Goal: Submit feedback/report problem: Submit feedback/report problem

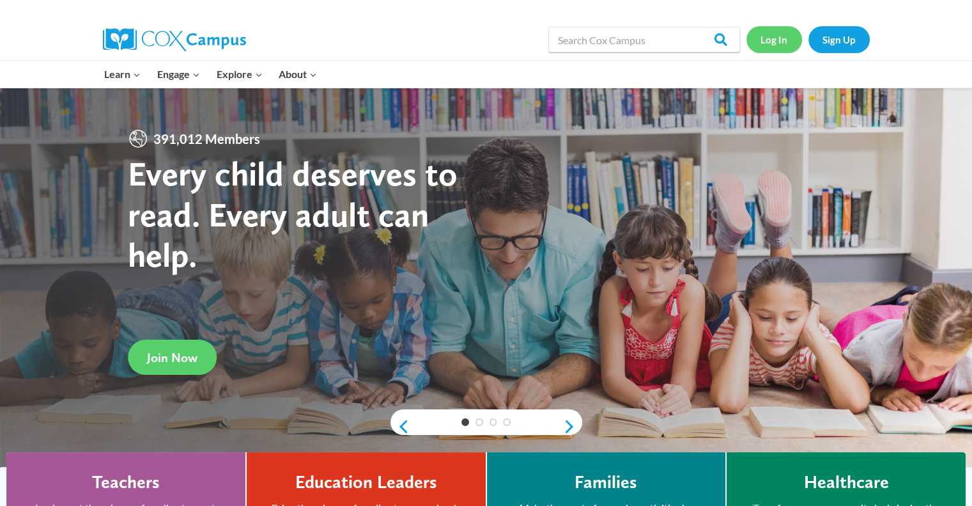
click at [767, 40] on link "Log In" at bounding box center [775, 39] width 56 height 26
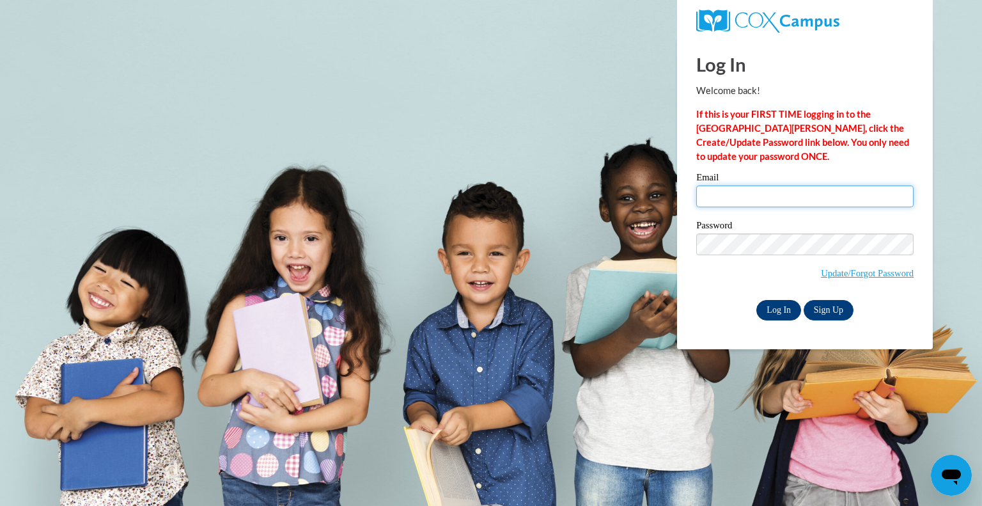
type input "[EMAIL_ADDRESS][DOMAIN_NAME]"
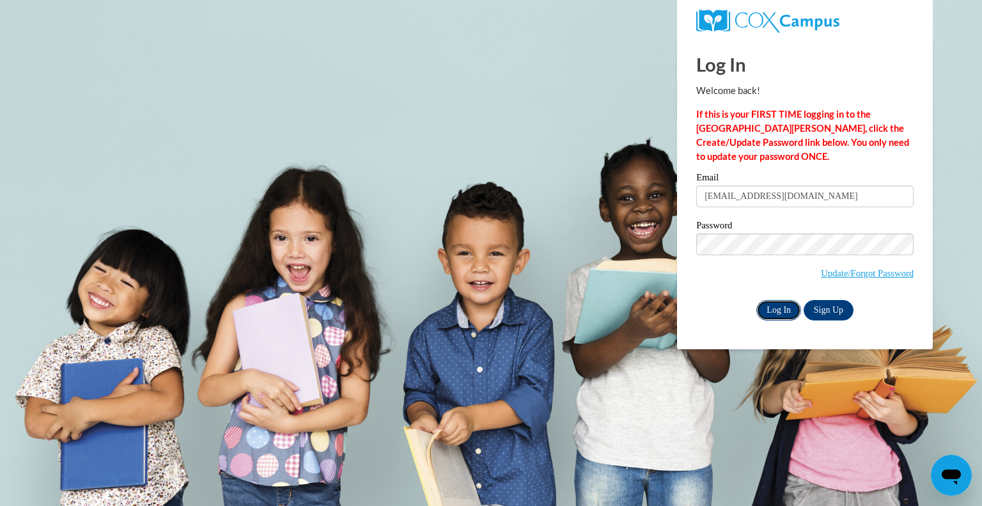
click at [772, 313] on input "Log In" at bounding box center [778, 310] width 45 height 20
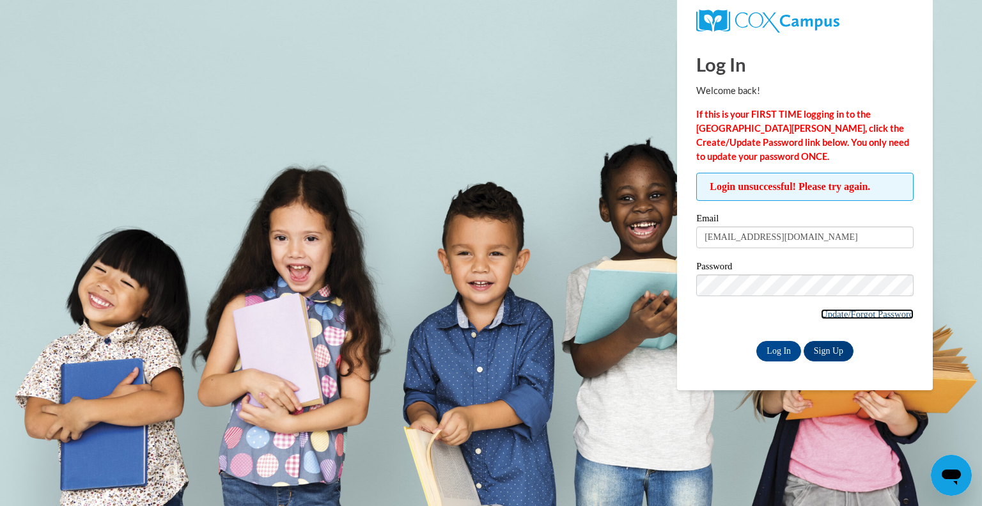
click at [864, 314] on link "Update/Forgot Password" at bounding box center [867, 314] width 93 height 10
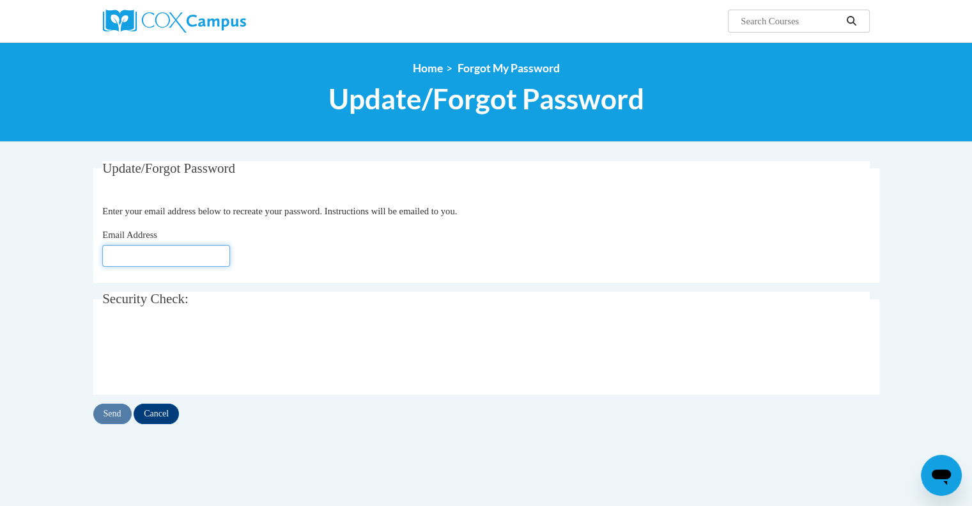
click at [158, 258] on input "Email Address" at bounding box center [166, 256] width 128 height 22
type input "[EMAIL_ADDRESS][DOMAIN_NAME]"
click at [114, 416] on input "Send" at bounding box center [112, 413] width 38 height 20
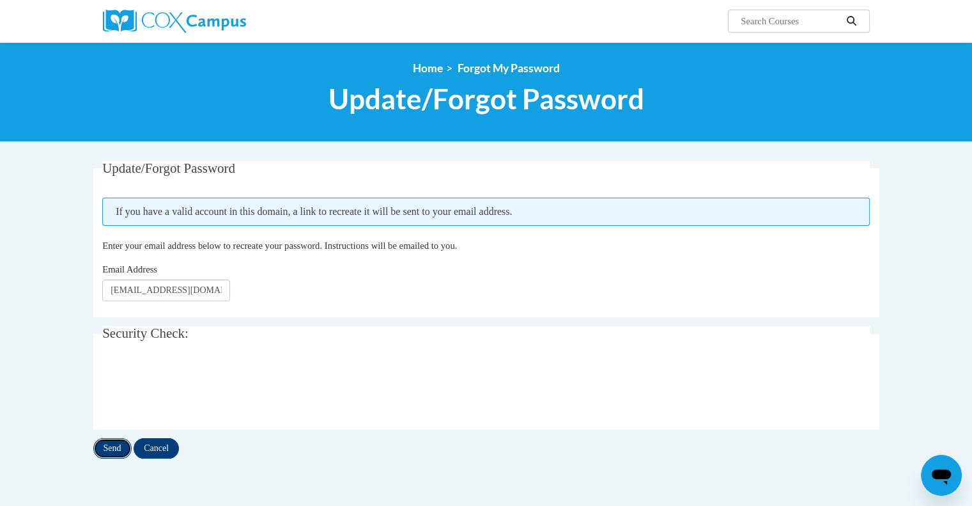
click at [111, 447] on input "Send" at bounding box center [112, 448] width 38 height 20
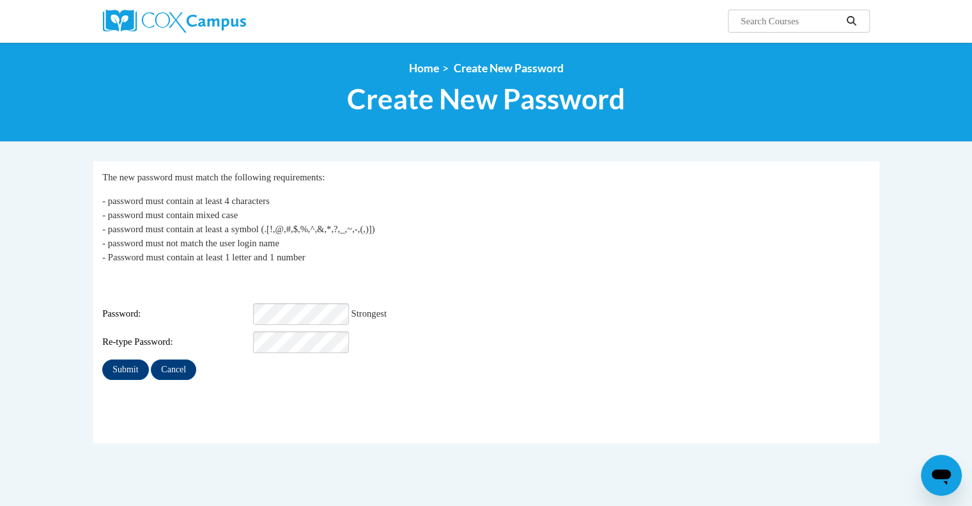
click at [169, 393] on fieldset "My Password The new password must match the following requirements: - password …" at bounding box center [486, 302] width 786 height 282
click at [118, 364] on input "Submit" at bounding box center [125, 369] width 46 height 20
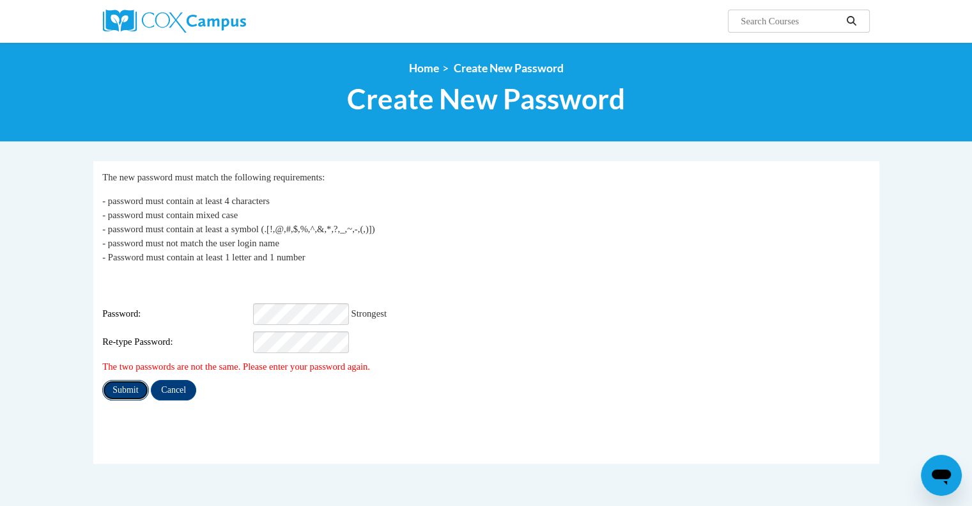
click at [124, 380] on input "Submit" at bounding box center [125, 390] width 46 height 20
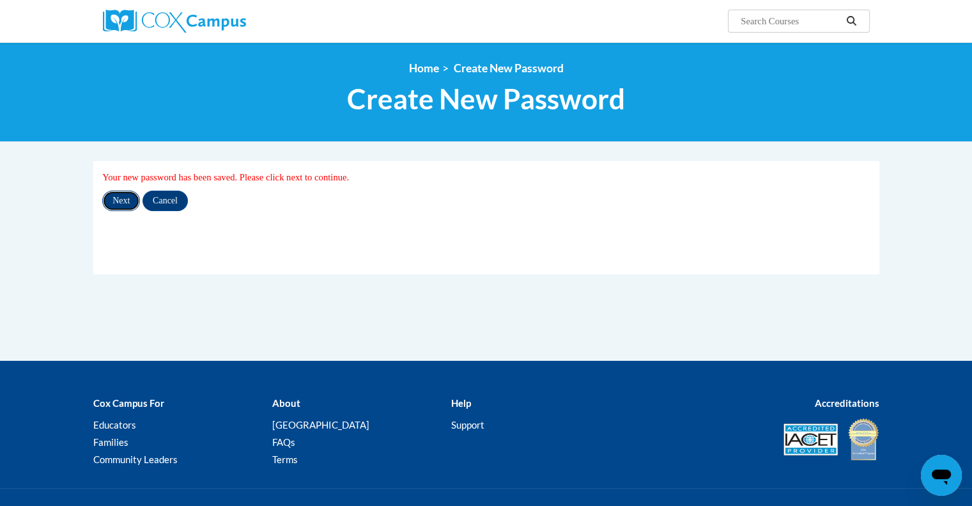
click at [125, 200] on input "Next" at bounding box center [121, 201] width 38 height 20
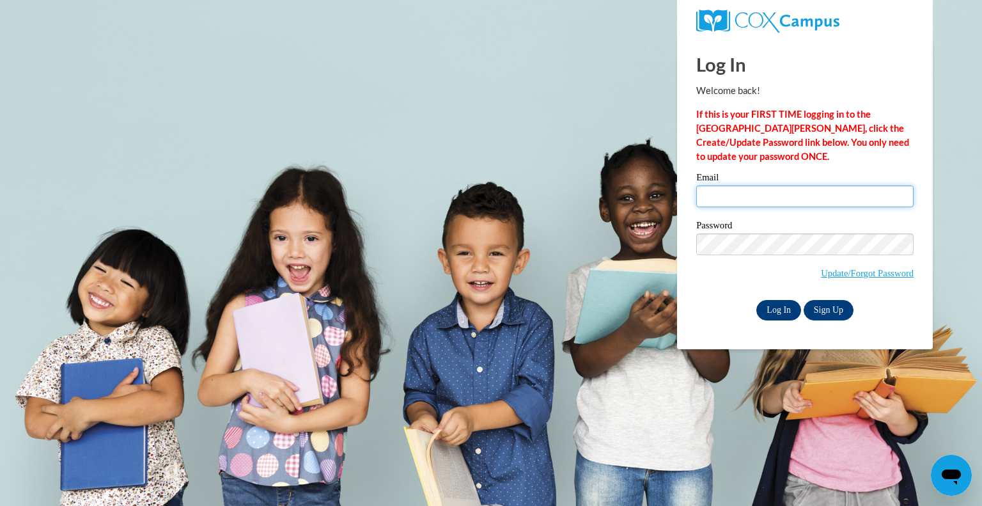
type input "[EMAIL_ADDRESS][DOMAIN_NAME]"
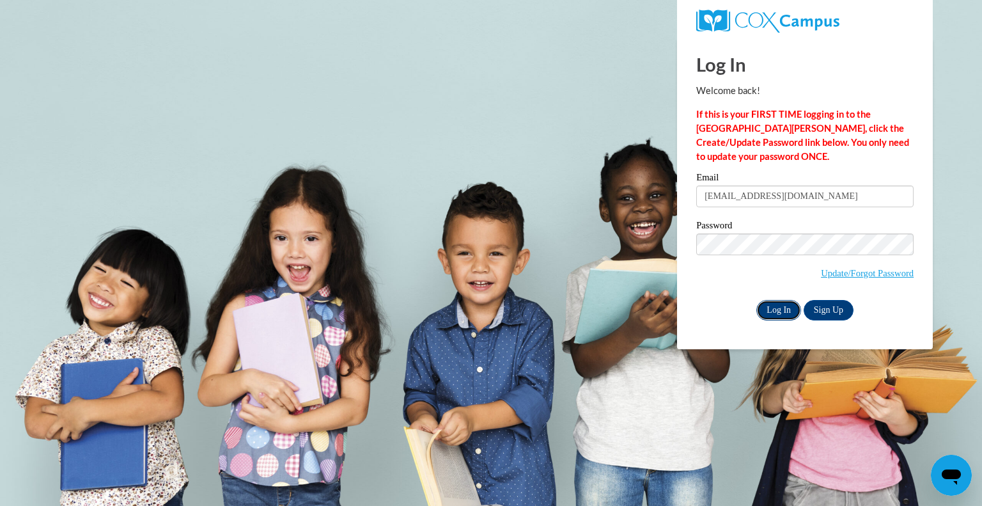
click at [781, 313] on input "Log In" at bounding box center [778, 310] width 45 height 20
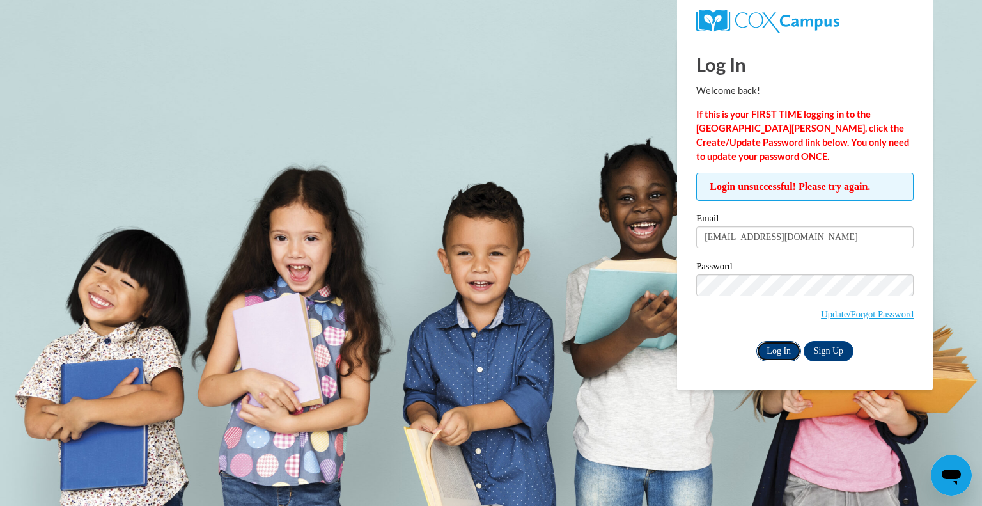
click at [784, 350] on input "Log In" at bounding box center [778, 351] width 45 height 20
click at [788, 349] on input "Log In" at bounding box center [778, 351] width 45 height 20
click at [671, 281] on body "Log In Welcome back! If this is your FIRST TIME logging in to the NEW Cox Campu…" at bounding box center [491, 253] width 982 height 506
click at [666, 286] on body "Log In Welcome back! If this is your FIRST TIME logging in to the NEW Cox Campu…" at bounding box center [491, 253] width 982 height 506
click at [696, 328] on div "Password Update/Forgot Password" at bounding box center [804, 298] width 217 height 75
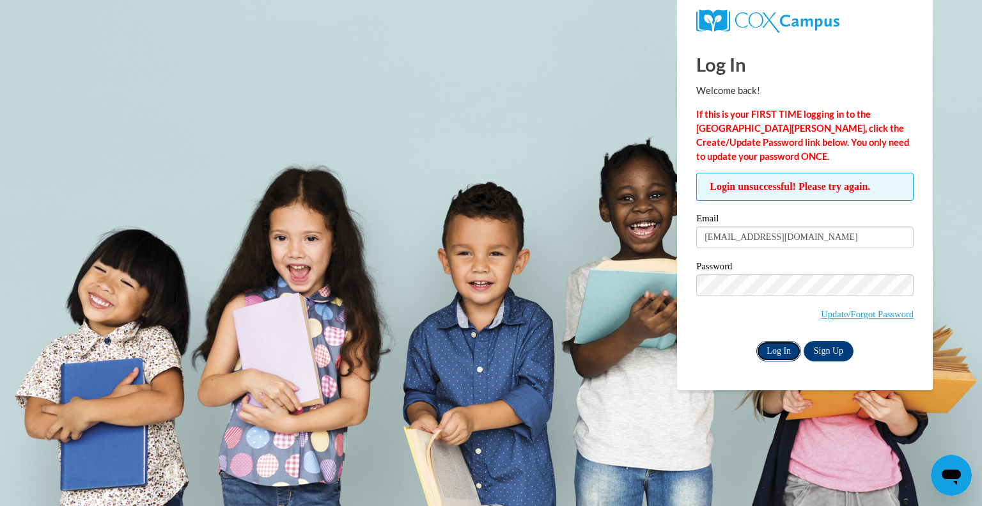
click at [778, 346] on input "Log In" at bounding box center [778, 351] width 45 height 20
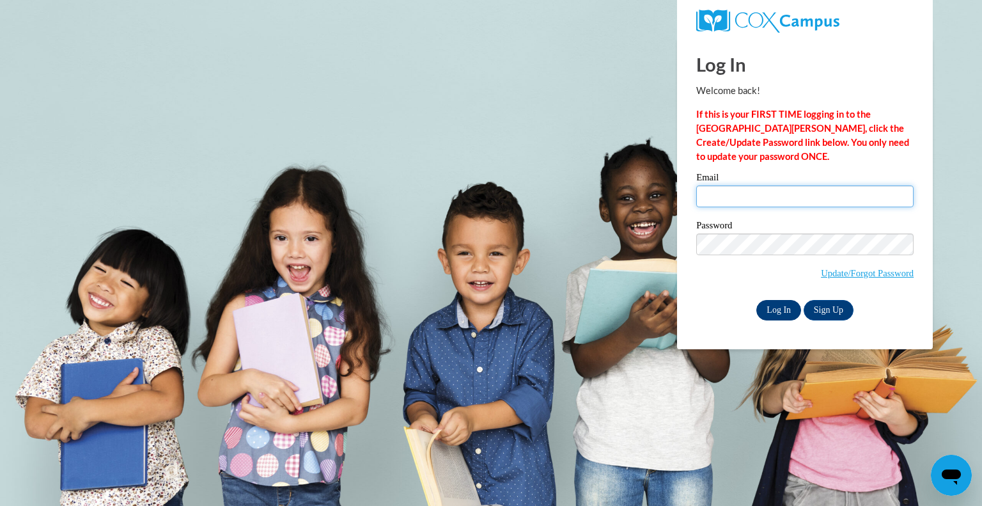
type input "[EMAIL_ADDRESS][DOMAIN_NAME]"
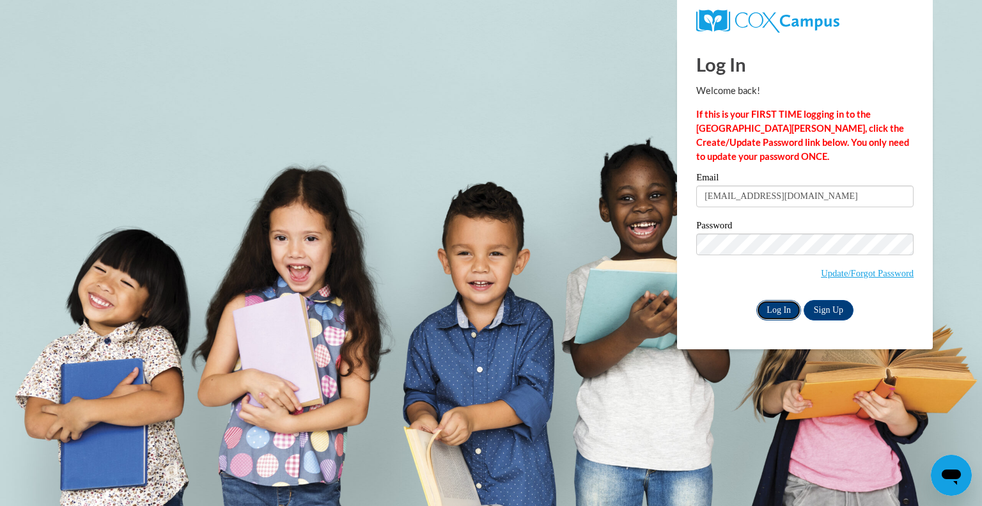
click at [783, 312] on input "Log In" at bounding box center [778, 310] width 45 height 20
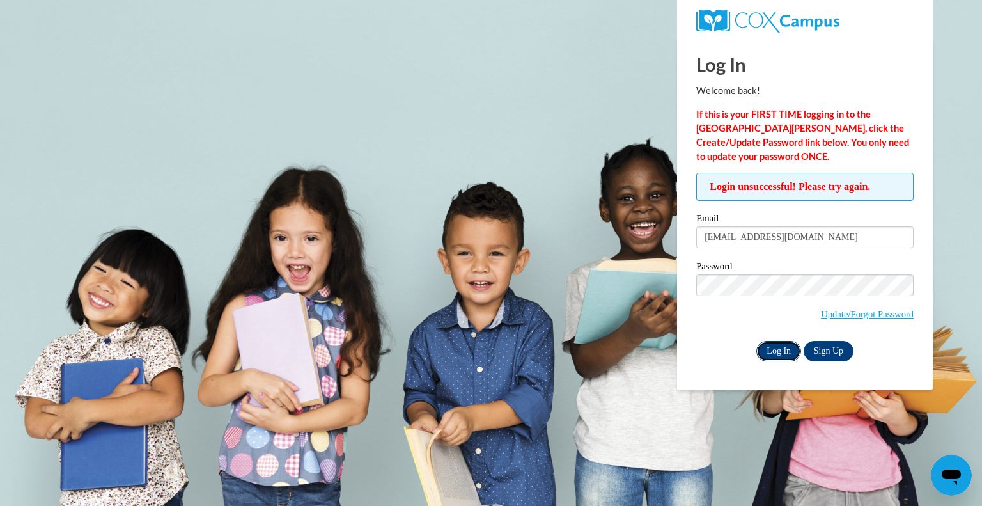
click at [786, 352] on input "Log In" at bounding box center [778, 351] width 45 height 20
click at [855, 313] on link "Update/Forgot Password" at bounding box center [867, 314] width 93 height 10
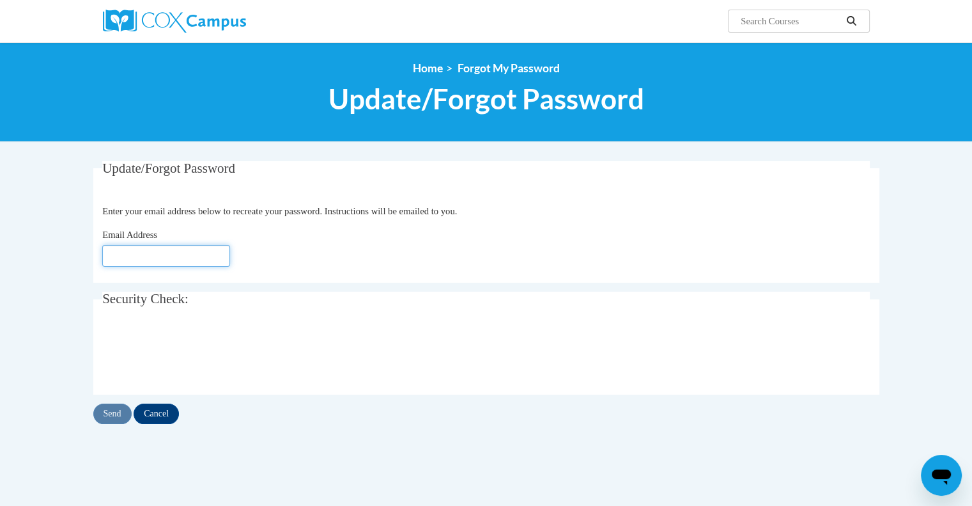
click at [145, 253] on input "Email Address" at bounding box center [166, 256] width 128 height 22
type input "kbachochin@wivcs.org"
click at [116, 414] on input "Send" at bounding box center [112, 413] width 38 height 20
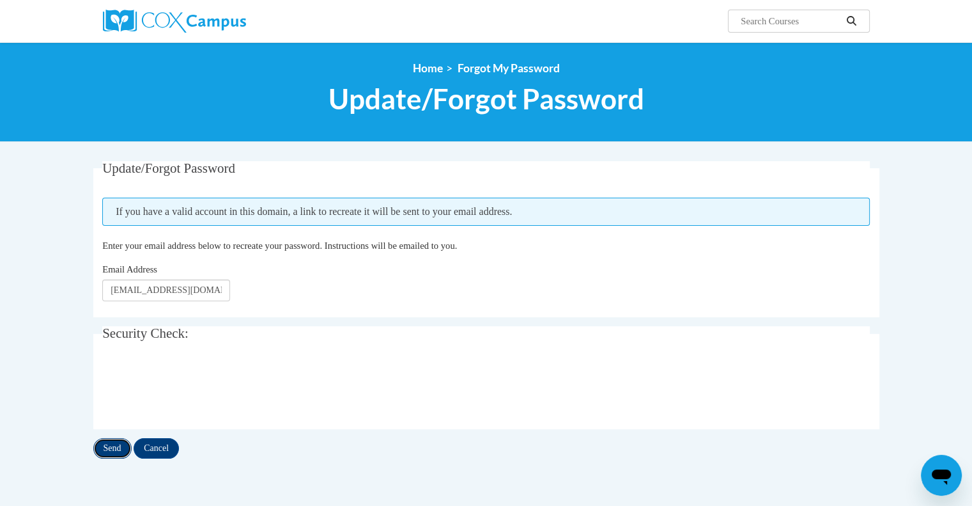
click at [110, 452] on input "Send" at bounding box center [112, 448] width 38 height 20
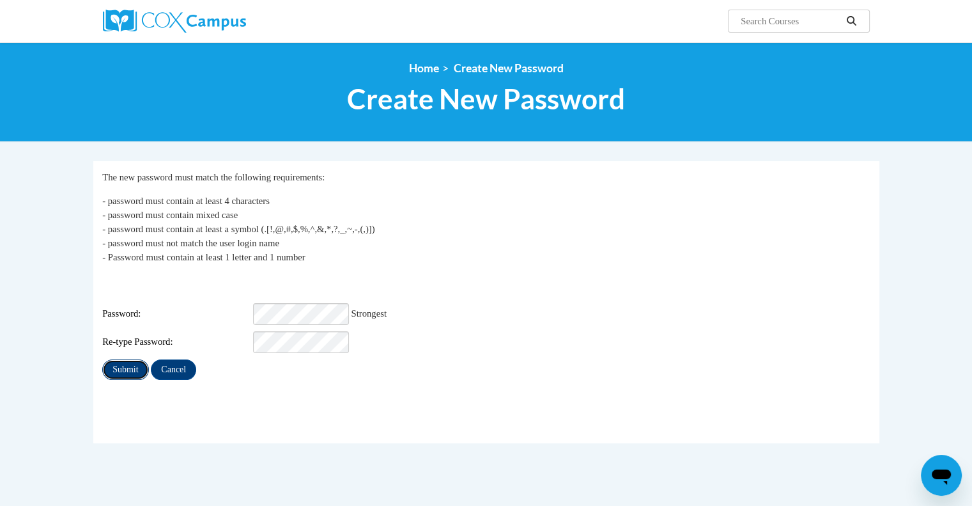
click at [123, 360] on input "Submit" at bounding box center [125, 369] width 46 height 20
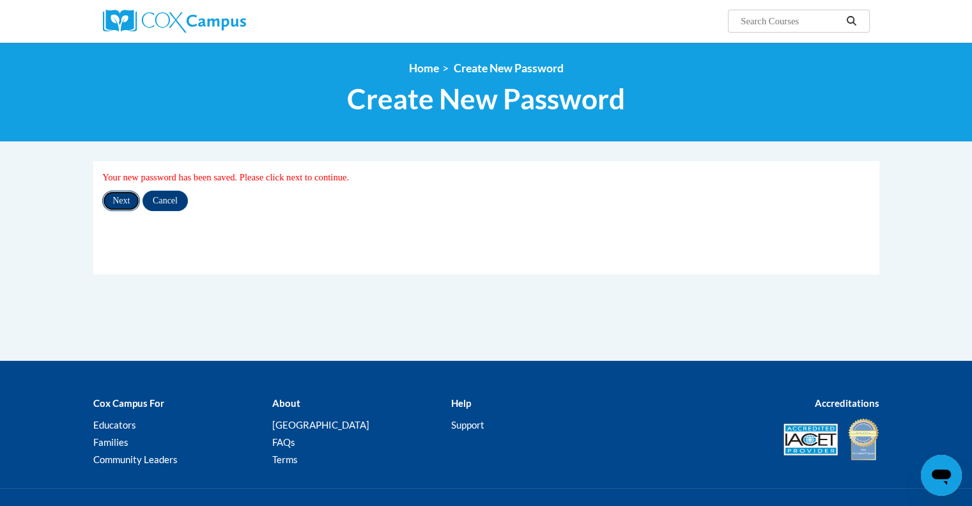
click at [114, 196] on input "Next" at bounding box center [121, 201] width 38 height 20
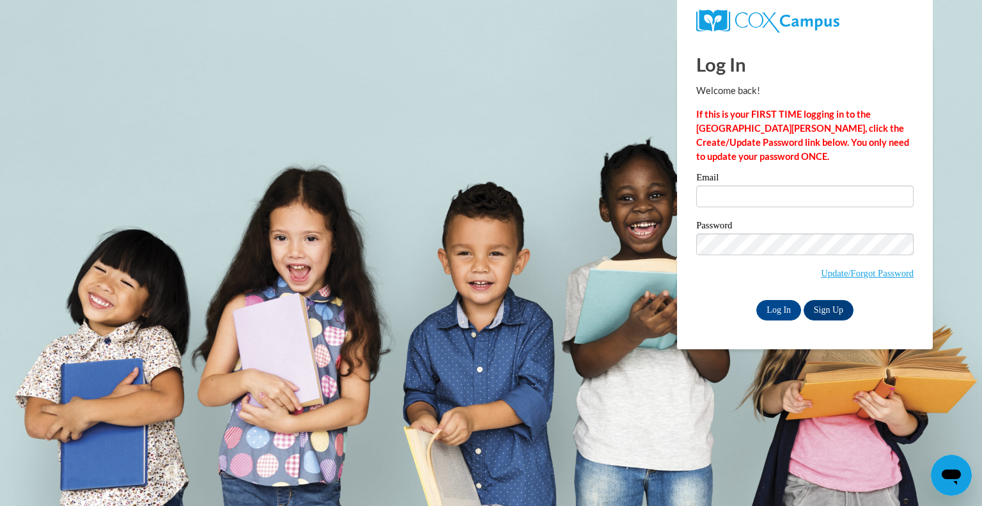
type input "[EMAIL_ADDRESS][DOMAIN_NAME]"
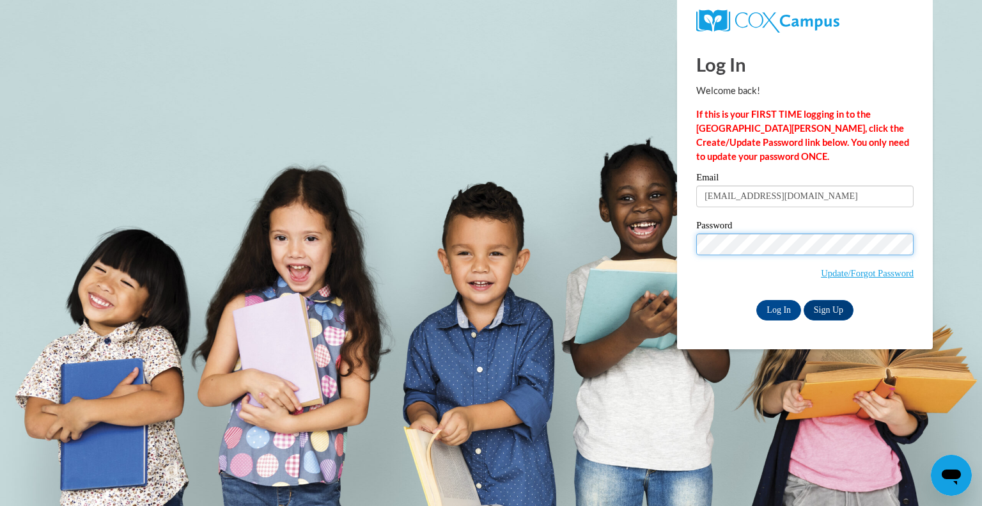
click at [662, 243] on body "Log In Welcome back! If this is your FIRST TIME logging in to the [GEOGRAPHIC_D…" at bounding box center [491, 253] width 982 height 506
click at [662, 243] on body "Log In Welcome back! If this is your FIRST TIME logging in to the NEW Cox Campu…" at bounding box center [491, 253] width 982 height 506
click at [777, 312] on input "Log In" at bounding box center [778, 310] width 45 height 20
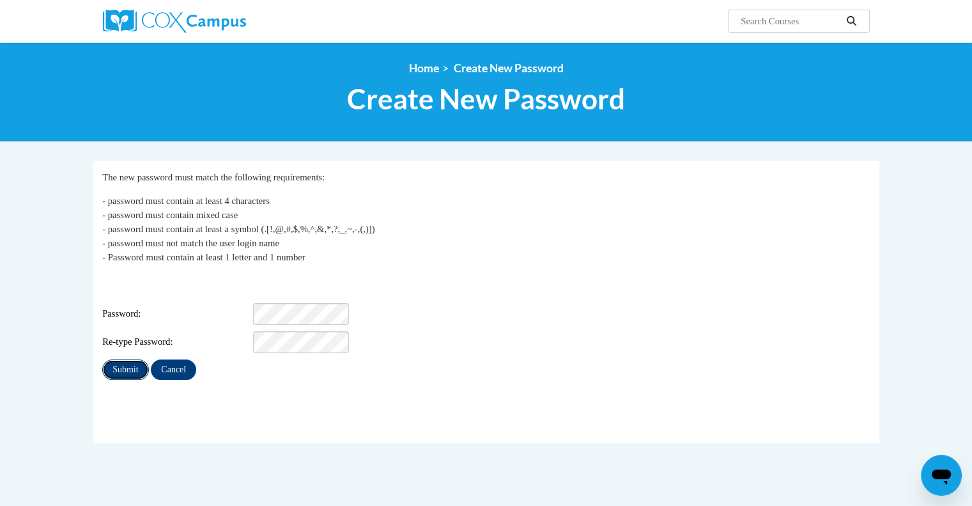
click at [118, 360] on input "Submit" at bounding box center [125, 369] width 46 height 20
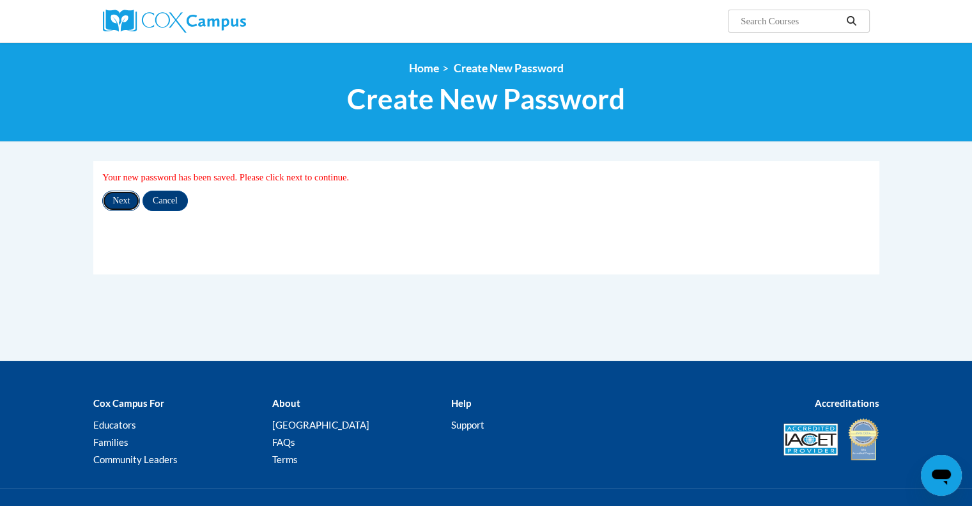
click at [124, 205] on input "Next" at bounding box center [121, 201] width 38 height 20
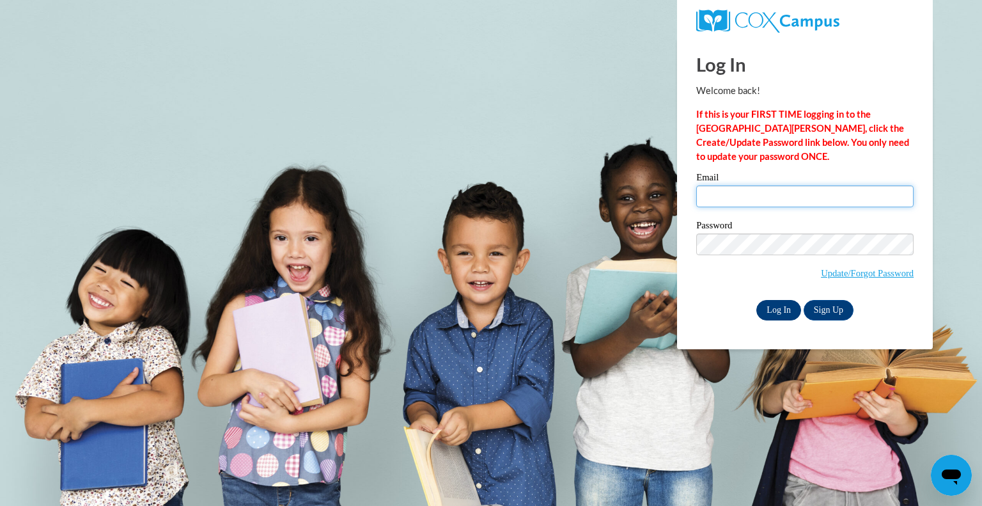
type input "[EMAIL_ADDRESS][DOMAIN_NAME]"
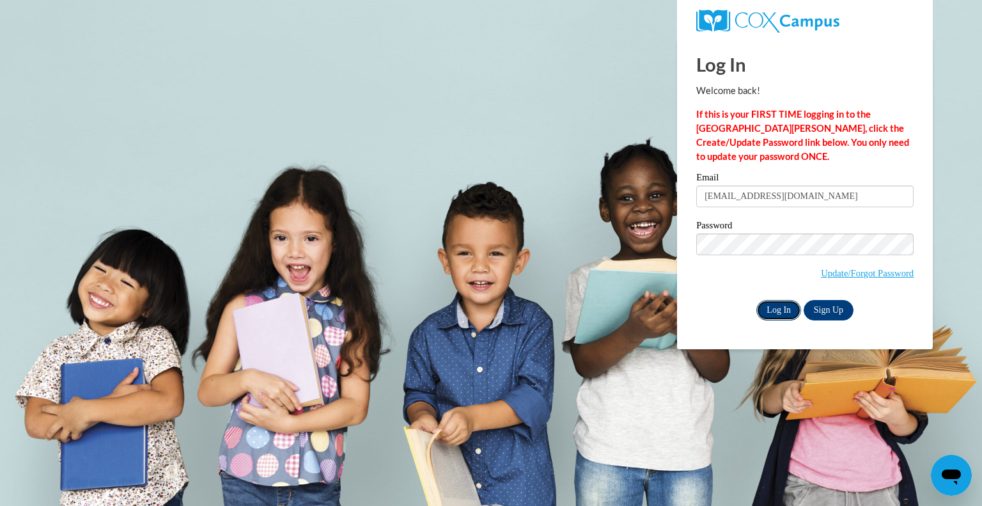
click at [765, 311] on input "Log In" at bounding box center [778, 310] width 45 height 20
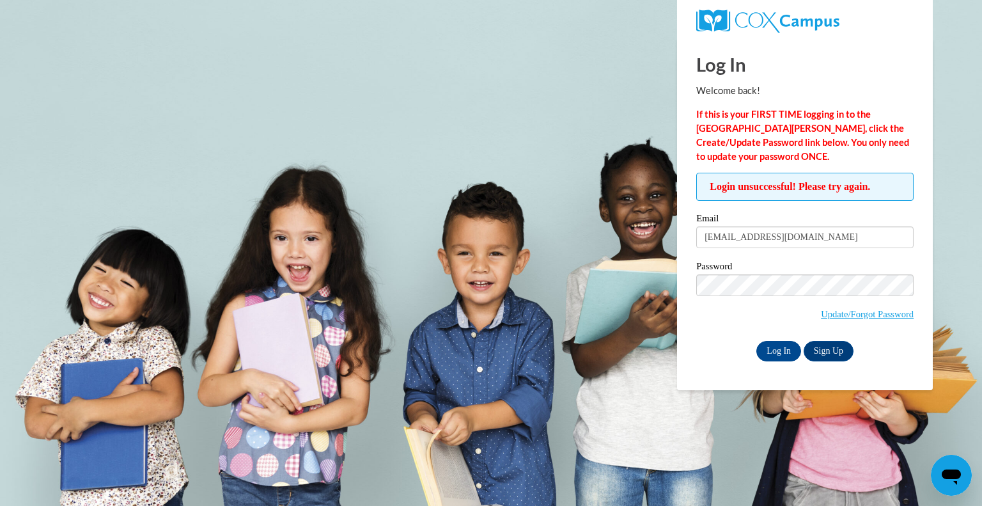
click at [949, 469] on icon "Open messaging window" at bounding box center [951, 475] width 23 height 23
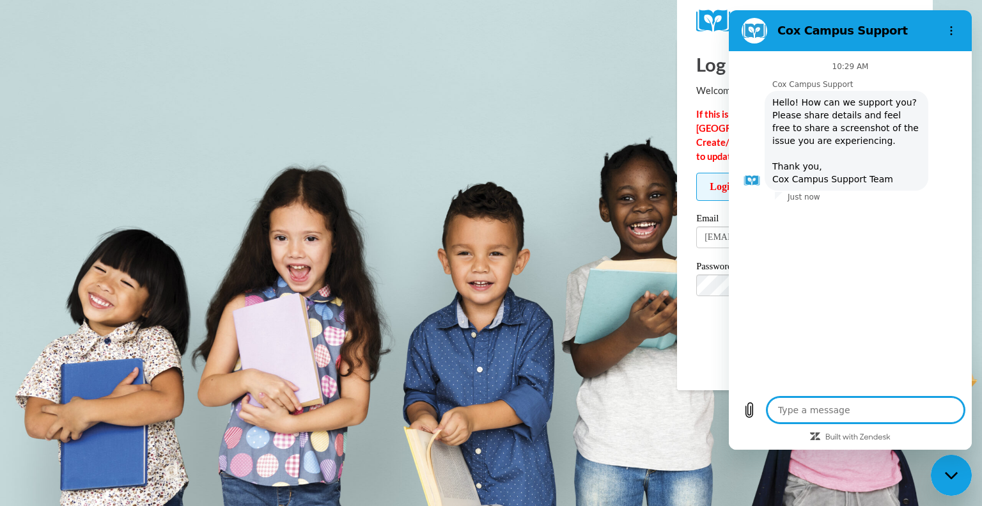
click at [823, 462] on body "Log In Welcome back! If this is your FIRST TIME logging in to the NEW Cox Campu…" at bounding box center [491, 253] width 982 height 506
click at [688, 332] on div "Login unsuccessful! Please try again. Please enter your email! Please enter you…" at bounding box center [805, 267] width 237 height 188
click at [703, 325] on span "Update/Forgot Password" at bounding box center [804, 300] width 217 height 53
click at [952, 33] on icon "Options menu" at bounding box center [951, 31] width 10 height 10
click at [581, 43] on body "Log In Welcome back! If this is your FIRST TIME logging in to the NEW Cox Campu…" at bounding box center [491, 253] width 982 height 506
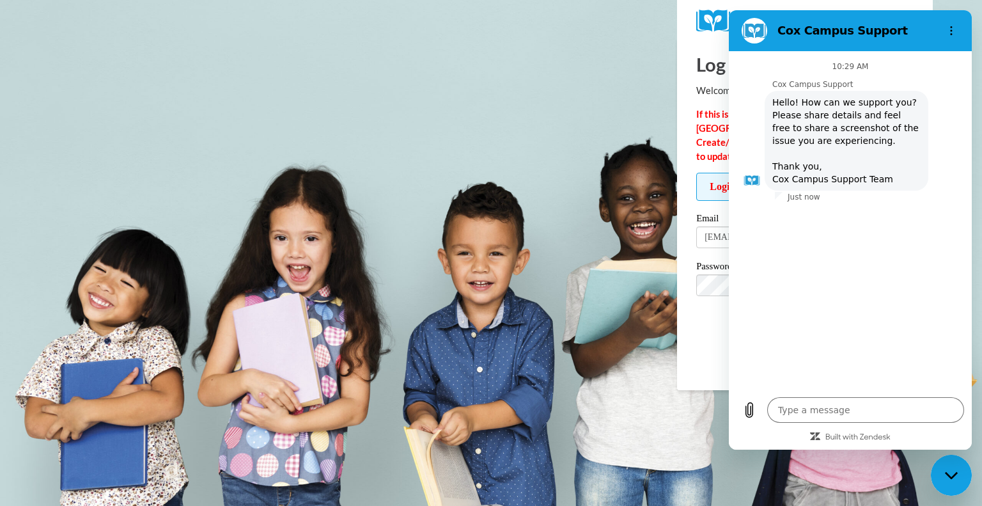
click at [949, 473] on icon "Close messaging window" at bounding box center [951, 475] width 13 height 8
type textarea "x"
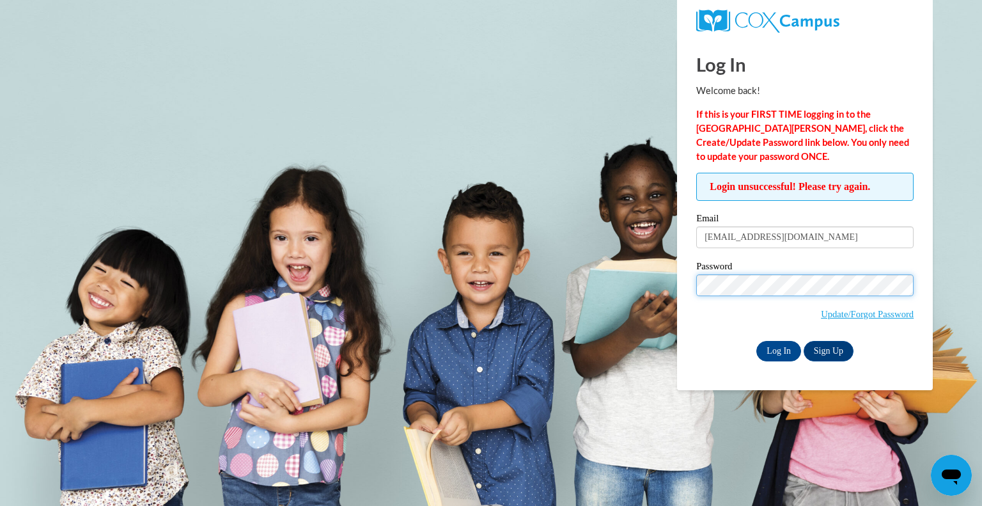
click at [659, 282] on body "Log In Welcome back! If this is your FIRST TIME logging in to the NEW Cox Campu…" at bounding box center [491, 253] width 982 height 506
click at [772, 352] on input "Log In" at bounding box center [778, 351] width 45 height 20
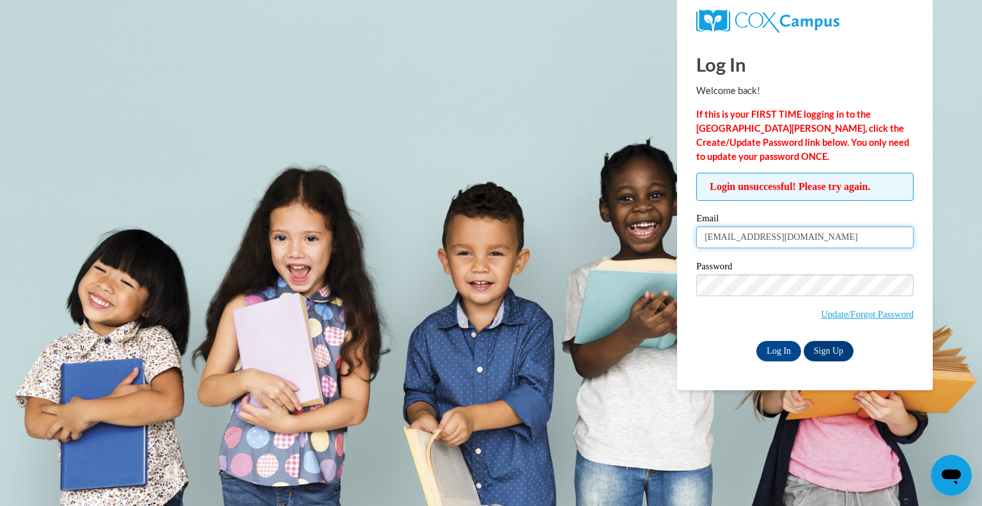
drag, startPoint x: 808, startPoint y: 238, endPoint x: 631, endPoint y: 238, distance: 177.1
click at [631, 238] on body "Log In Welcome back! If this is your FIRST TIME logging in to the NEW Cox Campu…" at bounding box center [491, 253] width 982 height 506
type input "ktbachochin@gmail.com"
click at [764, 350] on input "Log In" at bounding box center [778, 351] width 45 height 20
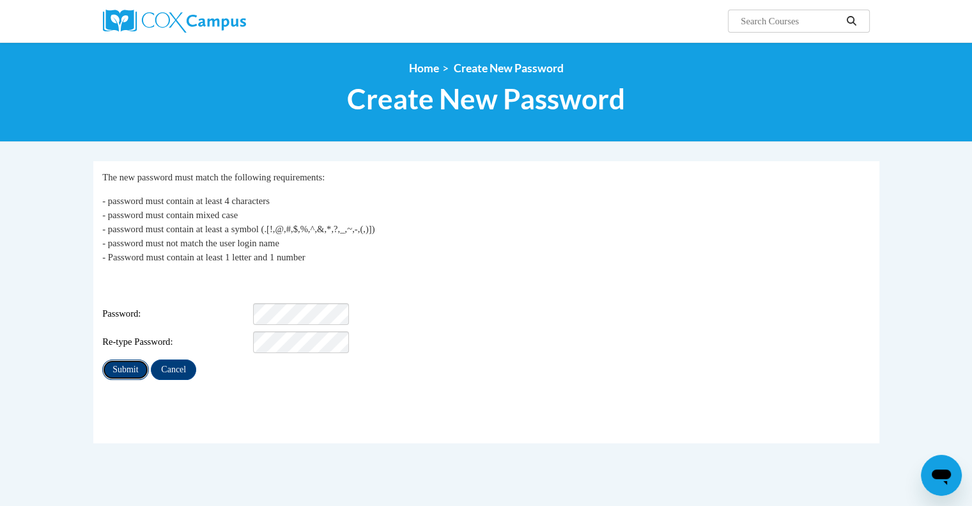
click at [123, 360] on input "Submit" at bounding box center [125, 369] width 46 height 20
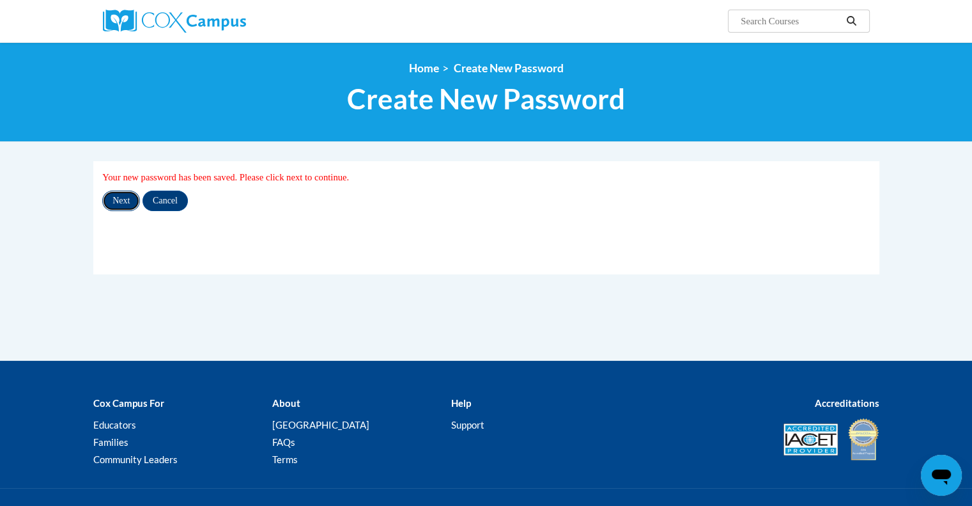
click at [125, 199] on input "Next" at bounding box center [121, 201] width 38 height 20
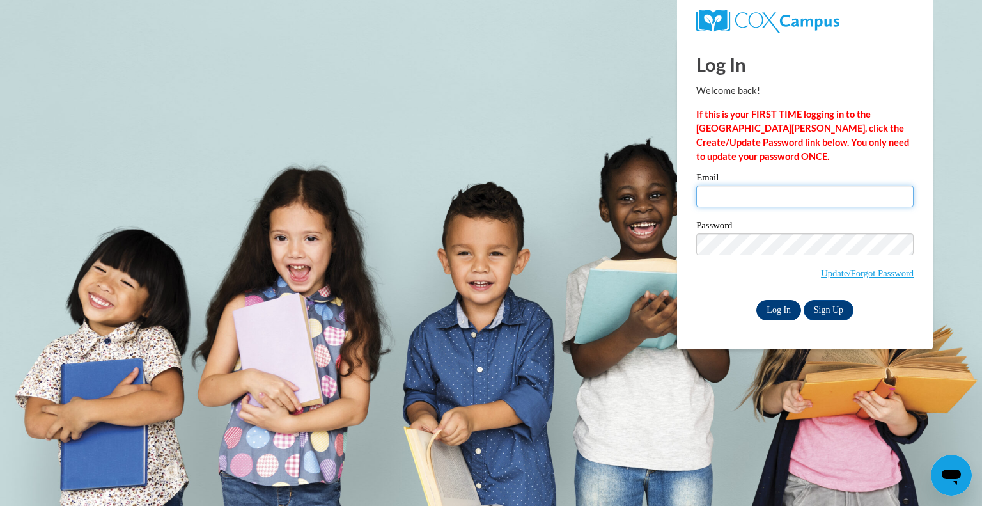
type input "[EMAIL_ADDRESS][DOMAIN_NAME]"
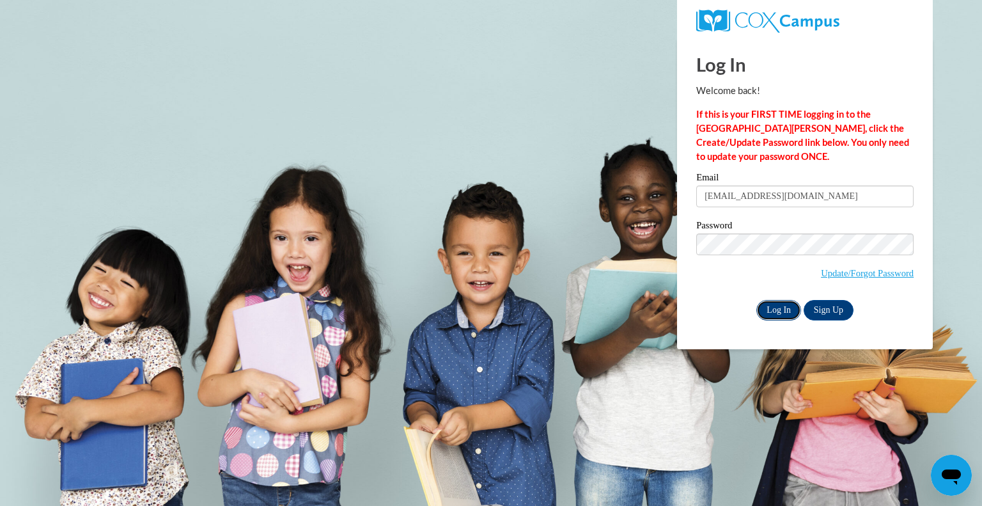
click at [772, 309] on input "Log In" at bounding box center [778, 310] width 45 height 20
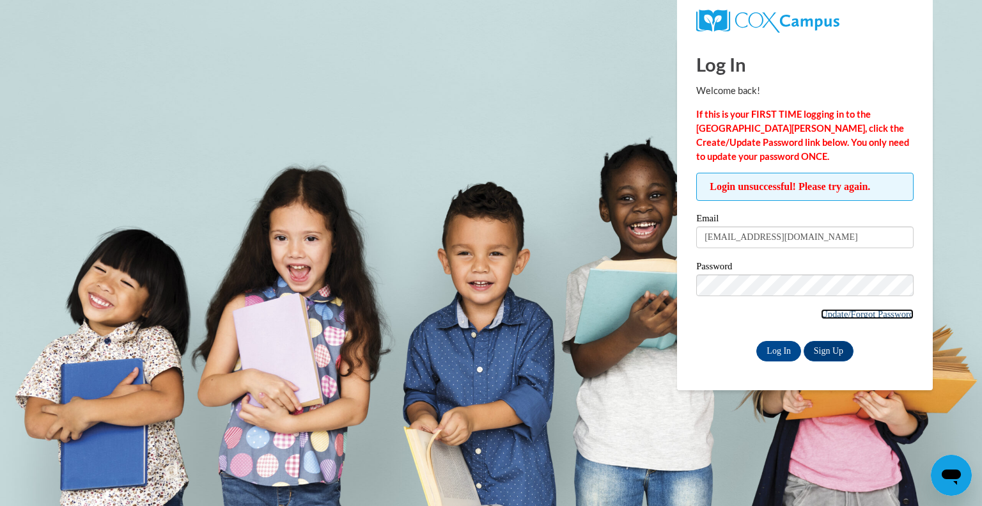
click at [875, 316] on link "Update/Forgot Password" at bounding box center [867, 314] width 93 height 10
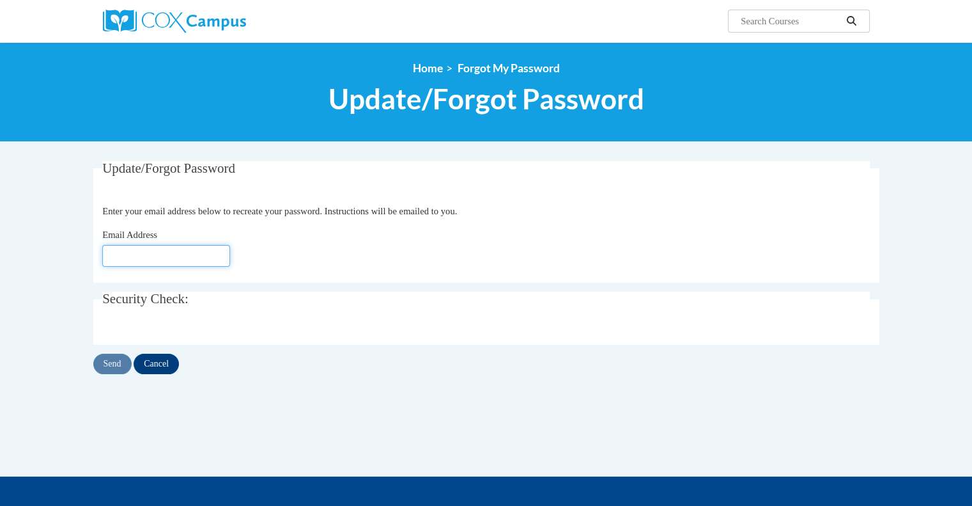
click at [172, 255] on input "Email Address" at bounding box center [166, 256] width 128 height 22
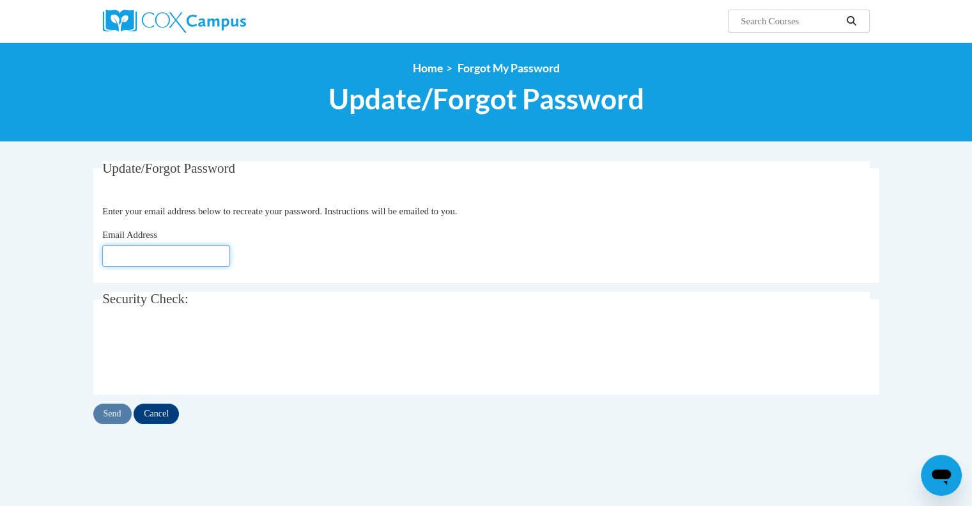
type input "[EMAIL_ADDRESS][DOMAIN_NAME]"
click at [112, 414] on input "Send" at bounding box center [112, 413] width 38 height 20
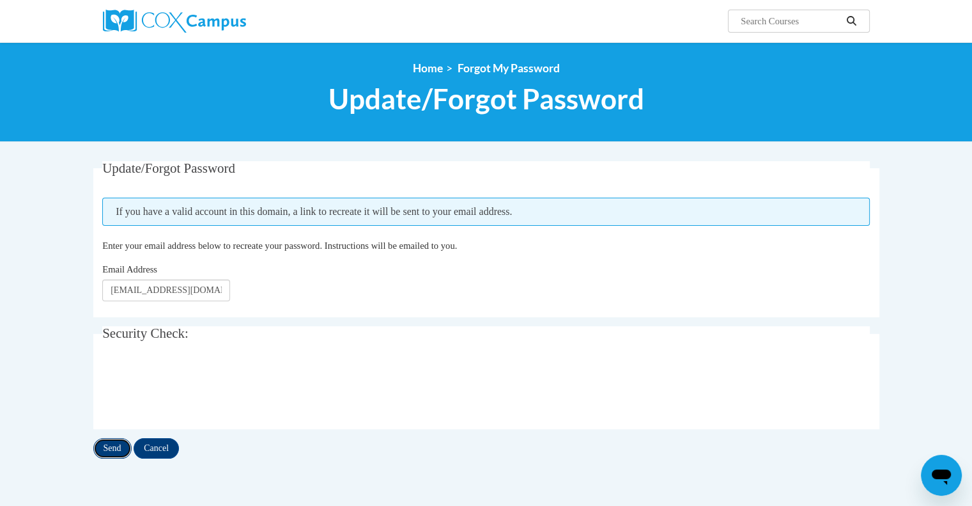
click at [110, 448] on input "Send" at bounding box center [112, 448] width 38 height 20
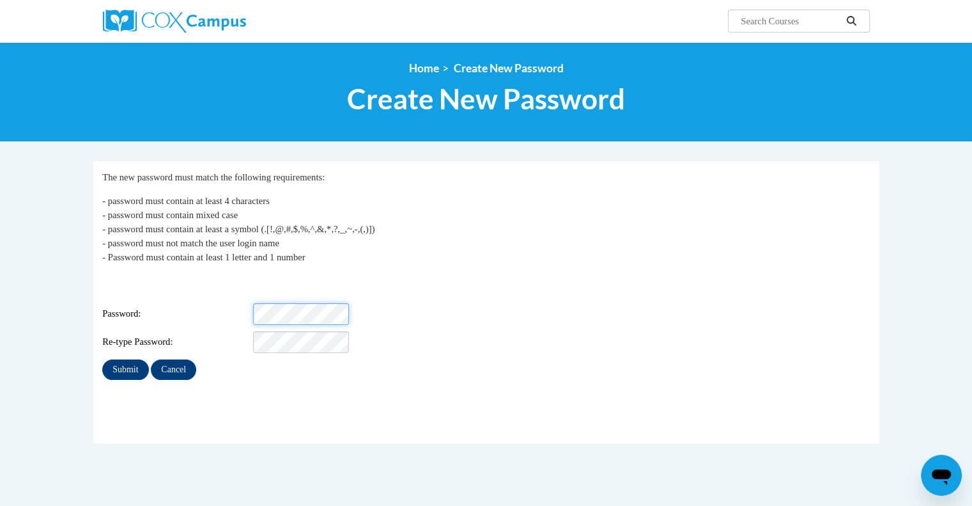
click at [242, 303] on div "Password:" at bounding box center [486, 314] width 768 height 22
click at [128, 361] on input "Submit" at bounding box center [125, 369] width 46 height 20
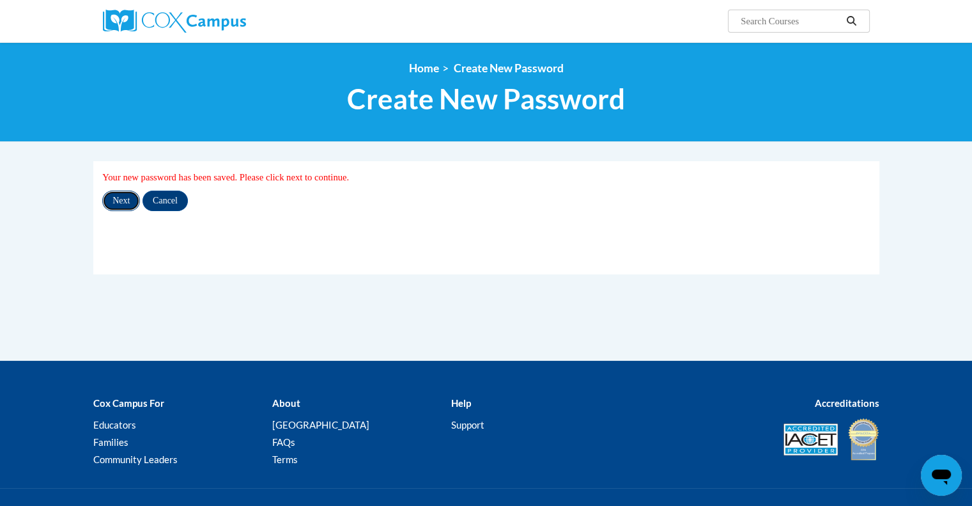
click at [118, 199] on input "Next" at bounding box center [121, 201] width 38 height 20
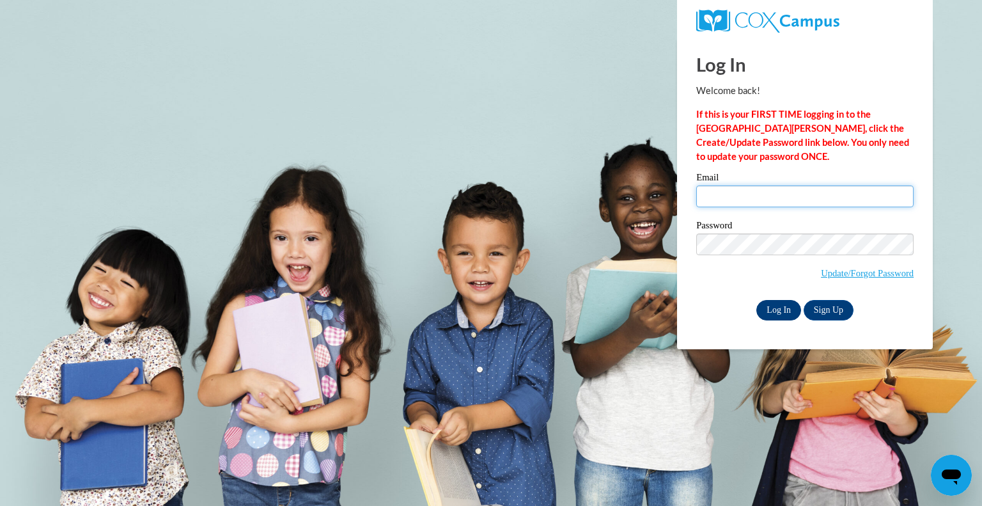
type input "[EMAIL_ADDRESS][DOMAIN_NAME]"
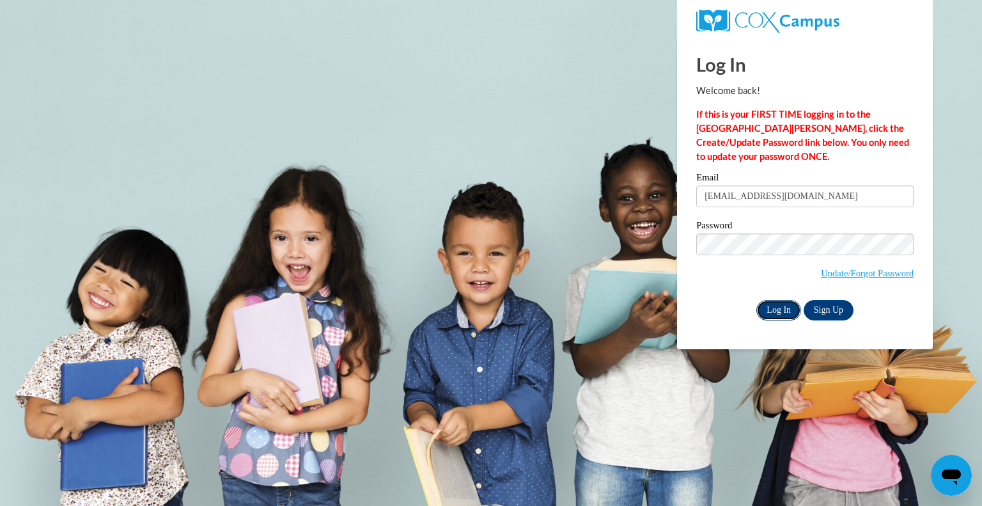
click at [781, 309] on input "Log In" at bounding box center [778, 310] width 45 height 20
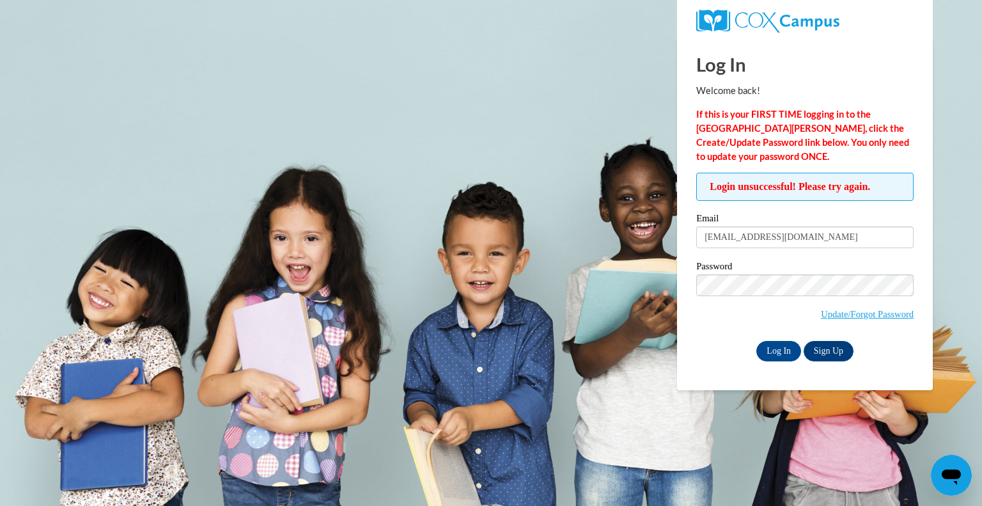
click at [952, 469] on icon "Open messaging window" at bounding box center [951, 476] width 19 height 15
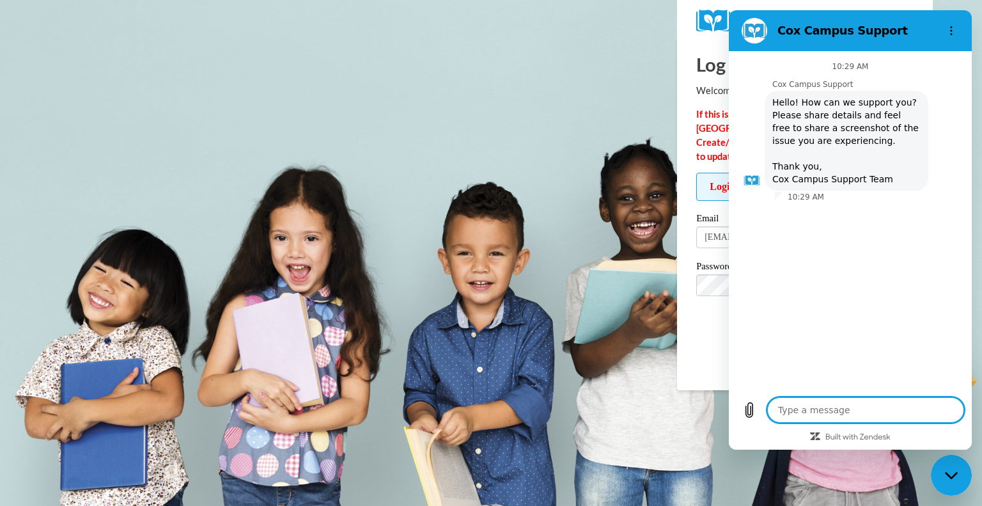
type textarea "I"
type textarea "x"
type textarea "I"
type textarea "x"
type textarea "I a"
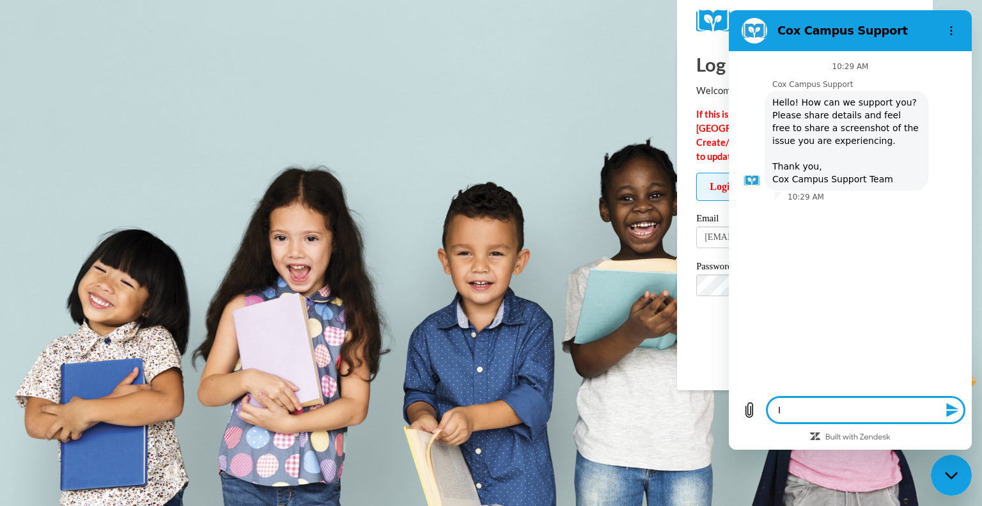
type textarea "x"
type textarea "I am"
type textarea "x"
type textarea "I am"
type textarea "x"
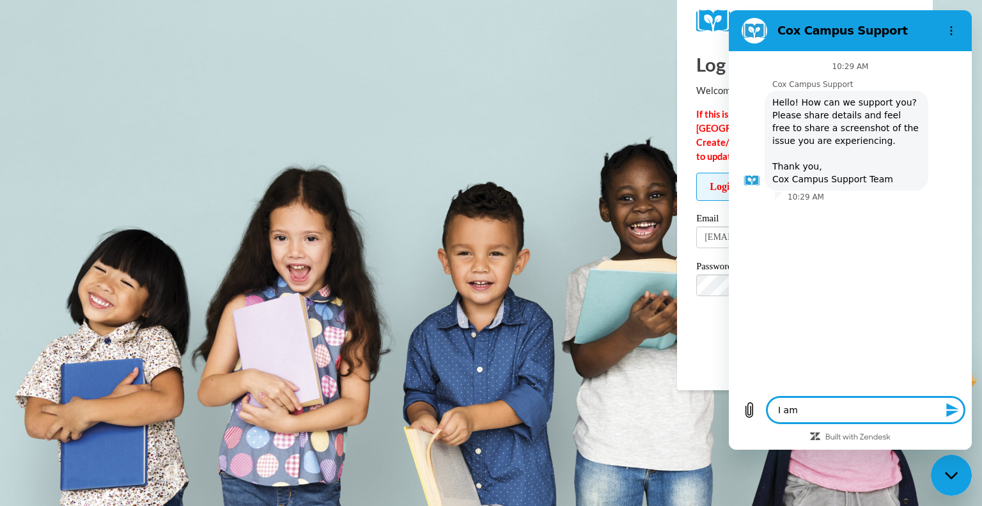
type textarea "I am u"
type textarea "x"
type textarea "I am un"
type textarea "x"
type textarea "I am una"
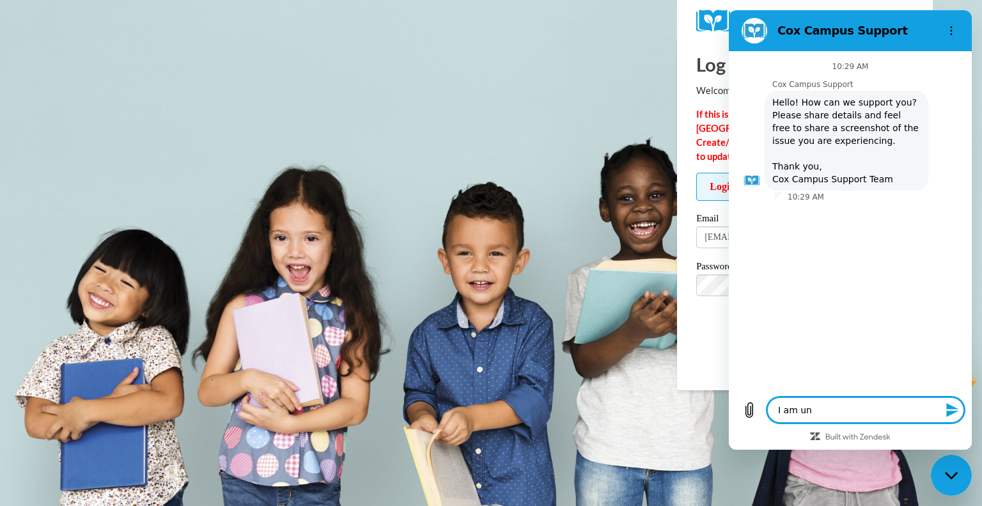
type textarea "x"
type textarea "I am unab"
type textarea "x"
type textarea "I am unabl"
type textarea "x"
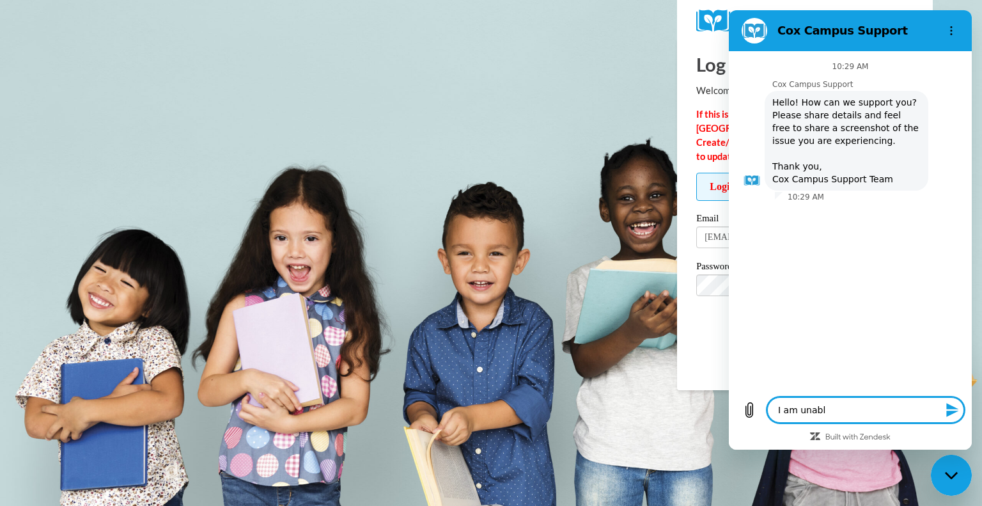
type textarea "I am unable"
type textarea "x"
type textarea "I am unable"
type textarea "x"
type textarea "I am unable t"
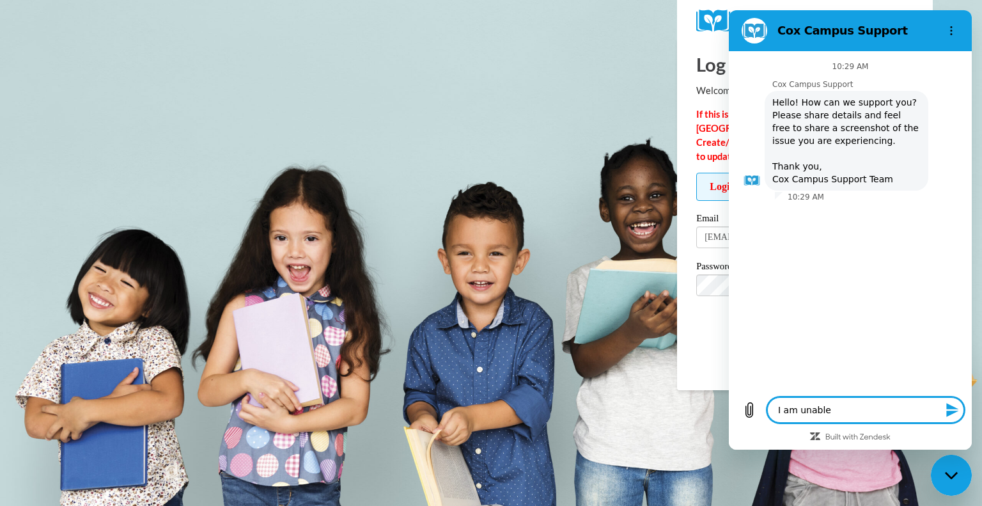
type textarea "x"
type textarea "I am unable to"
type textarea "x"
type textarea "I am unable to"
type textarea "x"
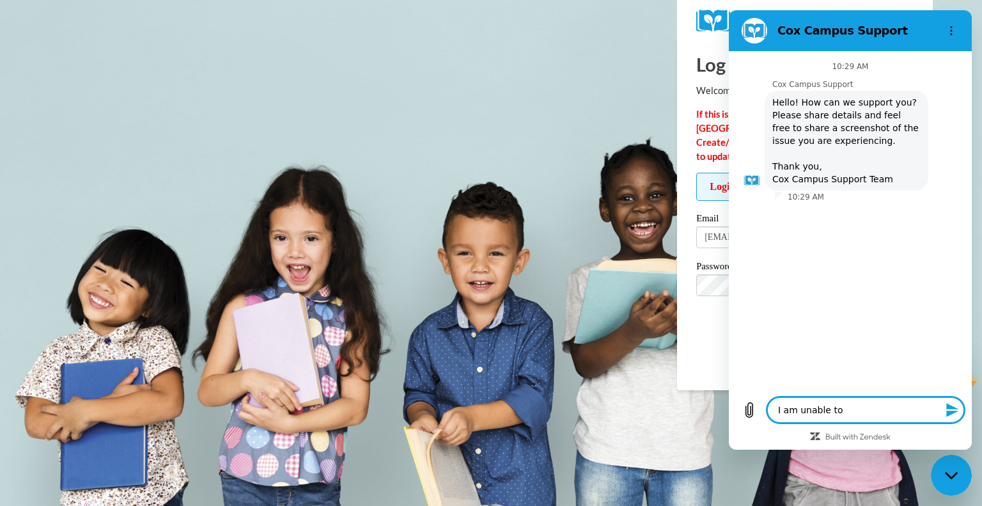
type textarea "I am unable to l"
type textarea "x"
type textarea "I am unable to lo"
type textarea "x"
type textarea "I am unable to log"
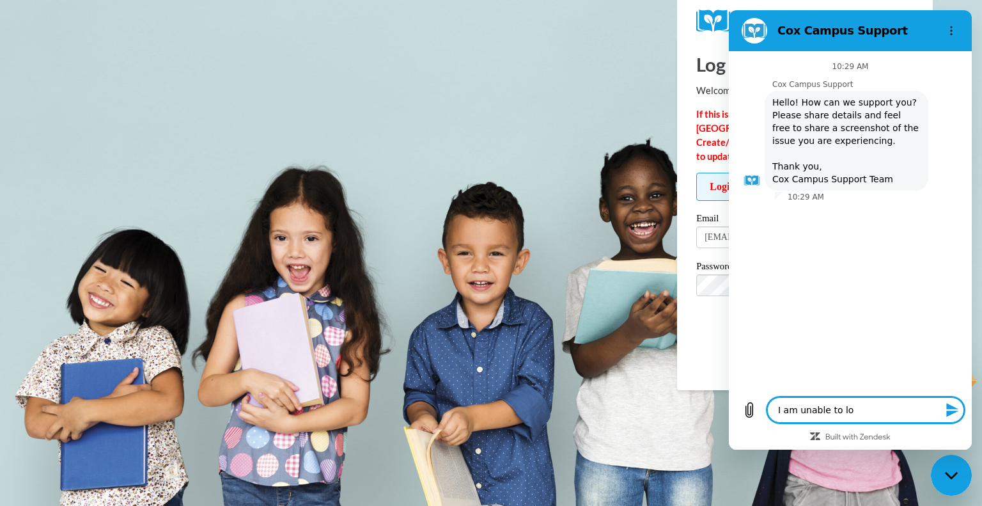
type textarea "x"
type textarea "I am unable to log"
type textarea "x"
type textarea "I am unable to log i"
type textarea "x"
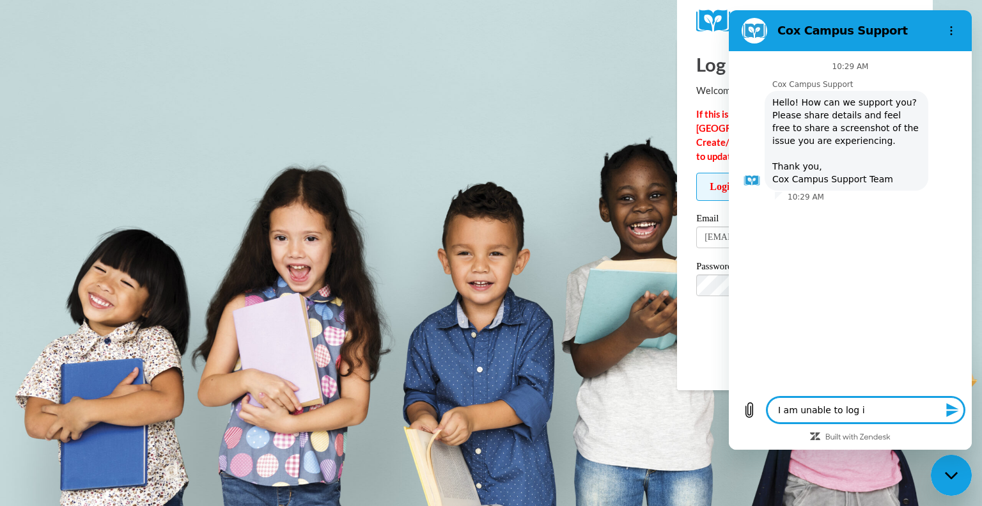
type textarea "I am unable to log in"
type textarea "x"
type textarea "I am unable to log in"
type textarea "x"
type textarea "I am unable to log in t"
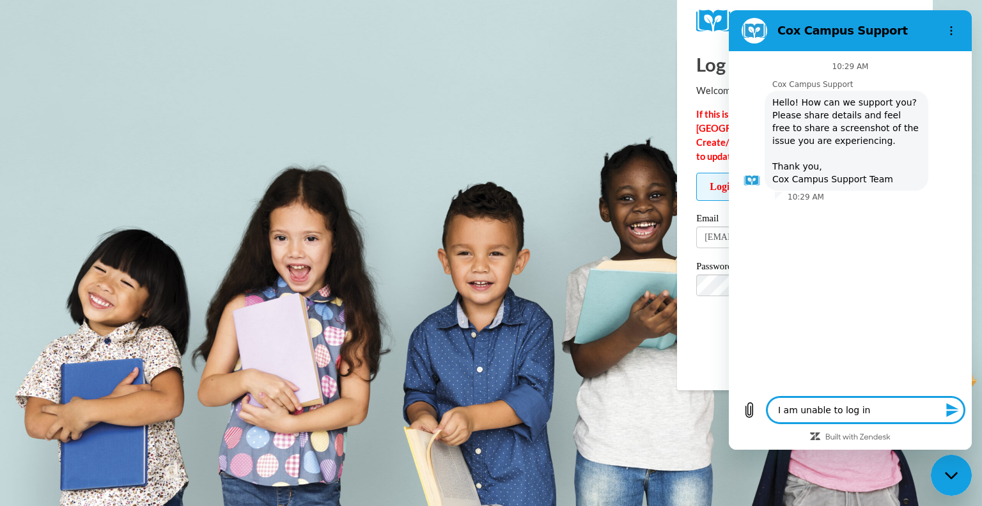
type textarea "x"
type textarea "I am unable to log in to"
type textarea "x"
type textarea "I am unable to log in to"
type textarea "x"
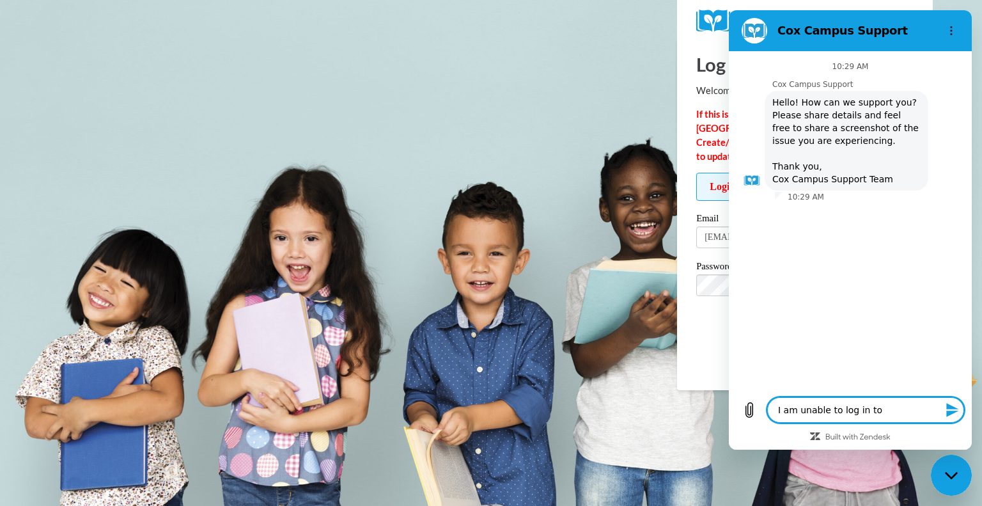
type textarea "I am unable to log in to C"
type textarea "x"
type textarea "I am unable to log in to Co"
type textarea "x"
type textarea "I am unable to log in to [PERSON_NAME]"
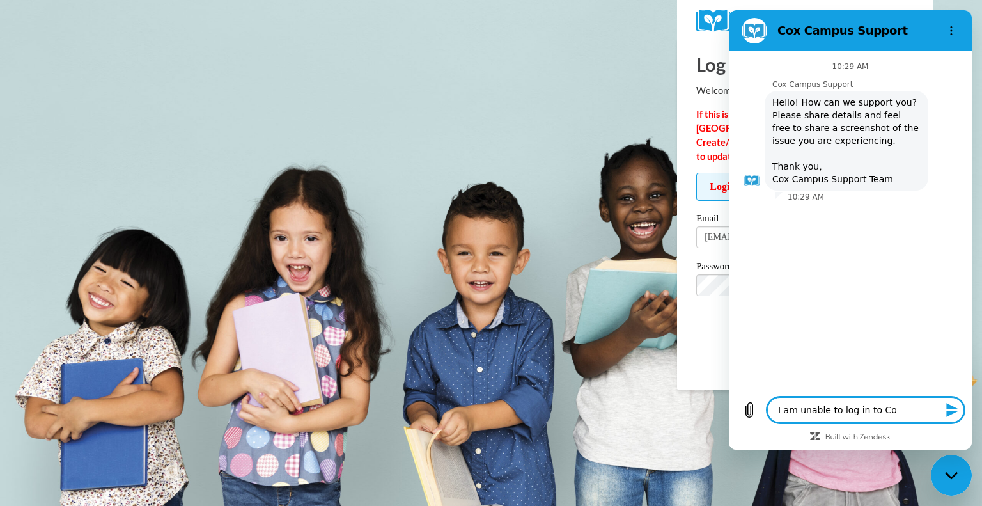
type textarea "x"
type textarea "I am unable to log in to [PERSON_NAME]"
type textarea "x"
type textarea "I am unable to log in to [PERSON_NAME] C"
type textarea "x"
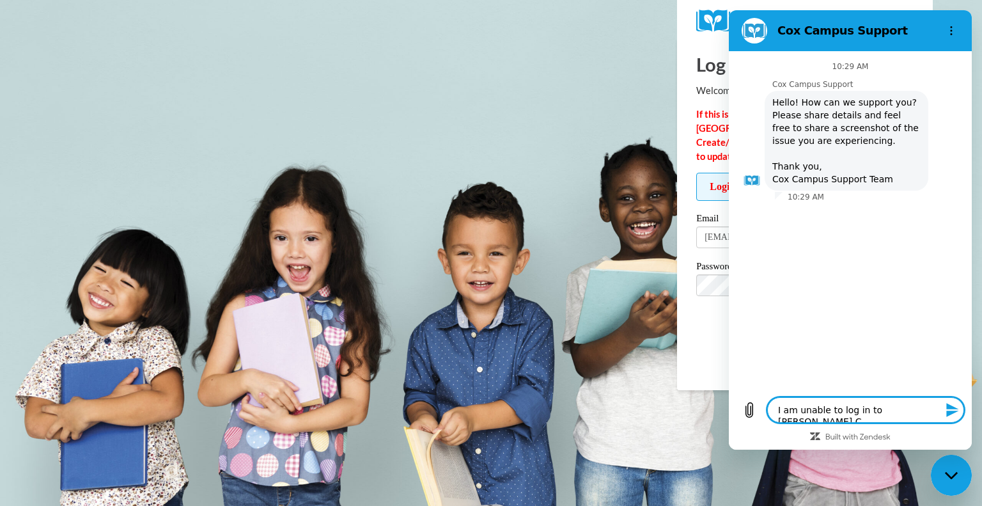
type textarea "I am unable to log in to [PERSON_NAME][GEOGRAPHIC_DATA]"
type textarea "x"
type textarea "I am unable to log in to [PERSON_NAME][GEOGRAPHIC_DATA]"
type textarea "x"
type textarea "I am unable to log in to [PERSON_NAME][GEOGRAPHIC_DATA]"
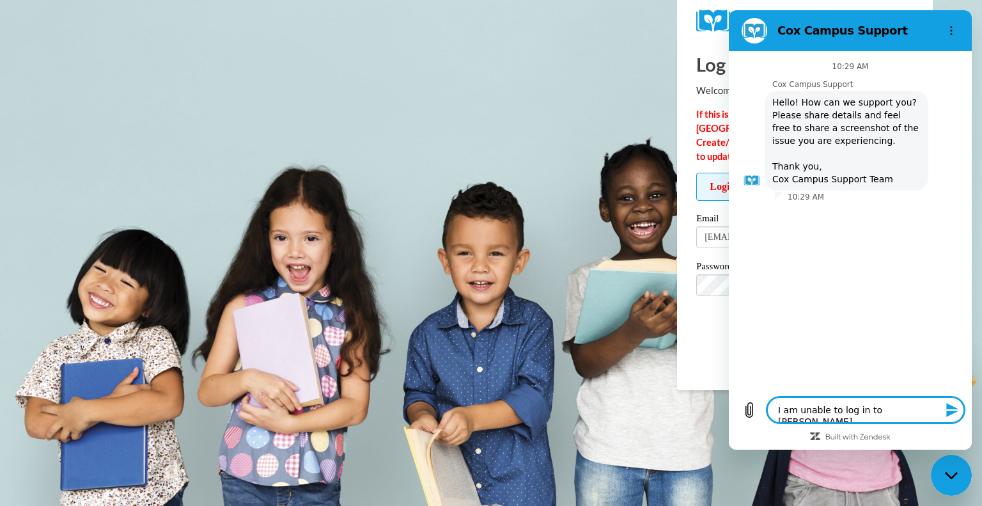
type textarea "x"
type textarea "I am unable to log in to [PERSON_NAME][GEOGRAPHIC_DATA]"
type textarea "x"
type textarea "I am unable to log in to [PERSON_NAME][GEOGRAPHIC_DATA]"
type textarea "x"
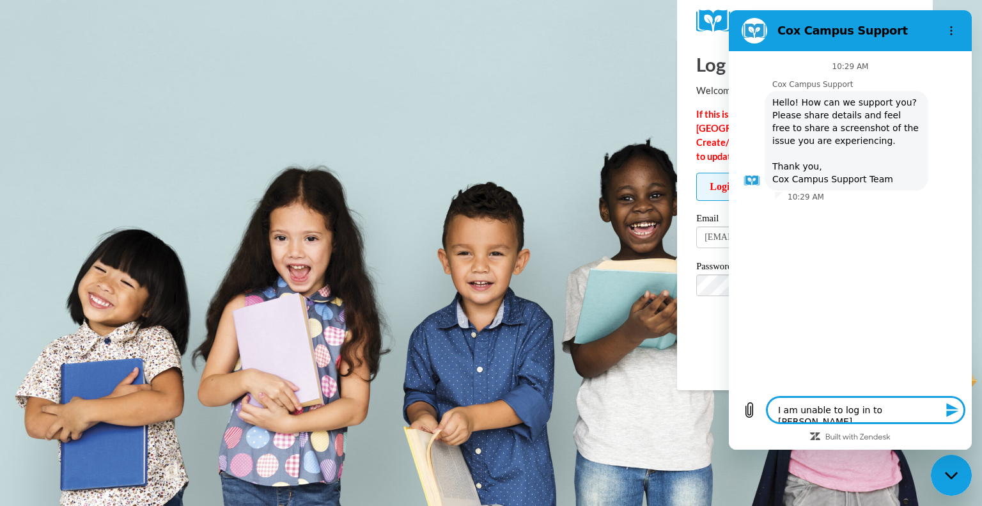
type textarea "I am unable to log in to [PERSON_NAME][GEOGRAPHIC_DATA]."
type textarea "x"
type textarea "I am unable to log in to [PERSON_NAME][GEOGRAPHIC_DATA]."
type textarea "x"
type textarea "I am unable to log in to [PERSON_NAME][GEOGRAPHIC_DATA]. I"
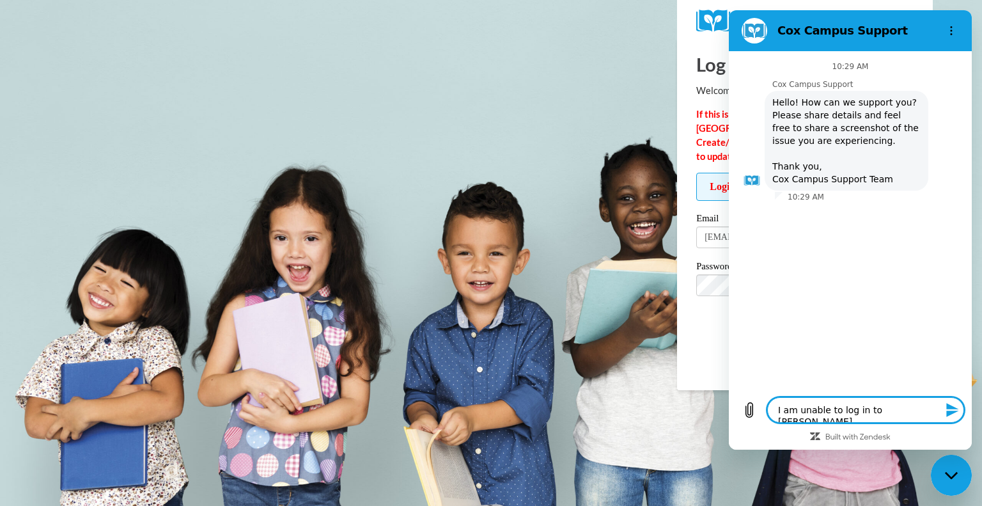
type textarea "x"
type textarea "I am unable to log in to [PERSON_NAME][GEOGRAPHIC_DATA]. I"
type textarea "x"
type textarea "I am unable to log in to [PERSON_NAME][GEOGRAPHIC_DATA]. I h"
type textarea "x"
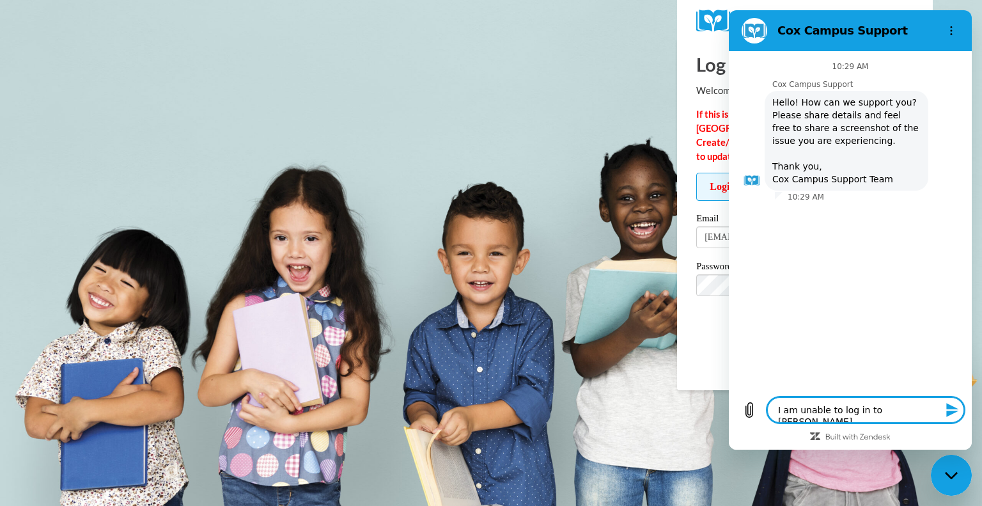
type textarea "I am unable to log in to [PERSON_NAME][GEOGRAPHIC_DATA]. I ha"
type textarea "x"
type textarea "I am unable to log in to [PERSON_NAME][GEOGRAPHIC_DATA]. I hav"
type textarea "x"
type textarea "I am unable to log in to [PERSON_NAME][GEOGRAPHIC_DATA]. I ha"
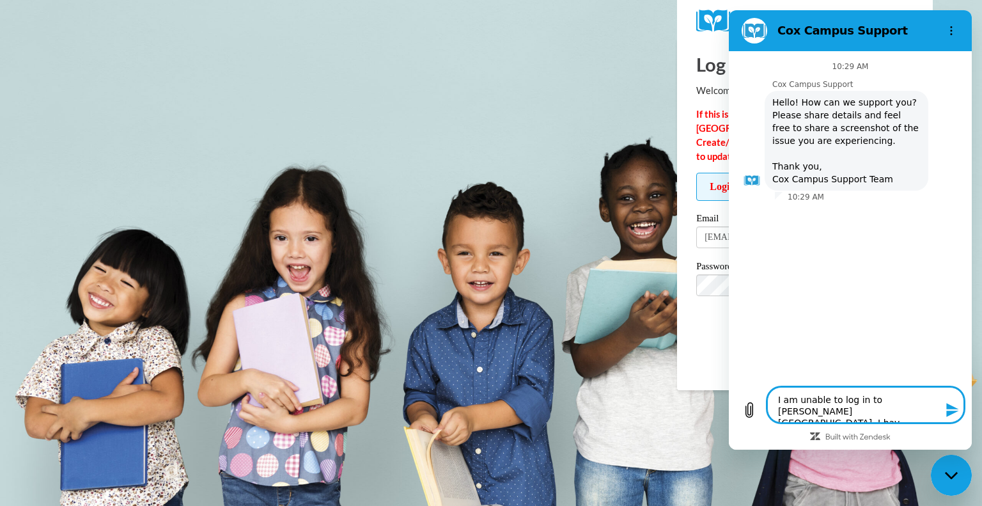
type textarea "x"
type textarea "I am unable to log in to [PERSON_NAME][GEOGRAPHIC_DATA]. I h"
type textarea "x"
type textarea "I am unable to log in to [PERSON_NAME][GEOGRAPHIC_DATA]. I"
type textarea "x"
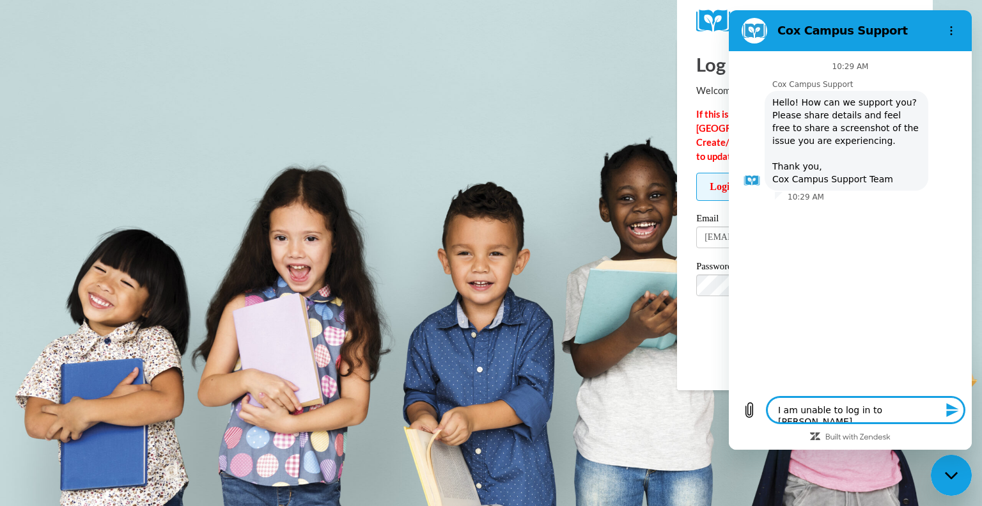
type textarea "I am unable to log in to [PERSON_NAME][GEOGRAPHIC_DATA]. I b"
type textarea "x"
type textarea "I am unable to log in to [PERSON_NAME][GEOGRAPHIC_DATA]. I be"
type textarea "x"
type textarea "I am unable to log in to [PERSON_NAME][GEOGRAPHIC_DATA]. I bel"
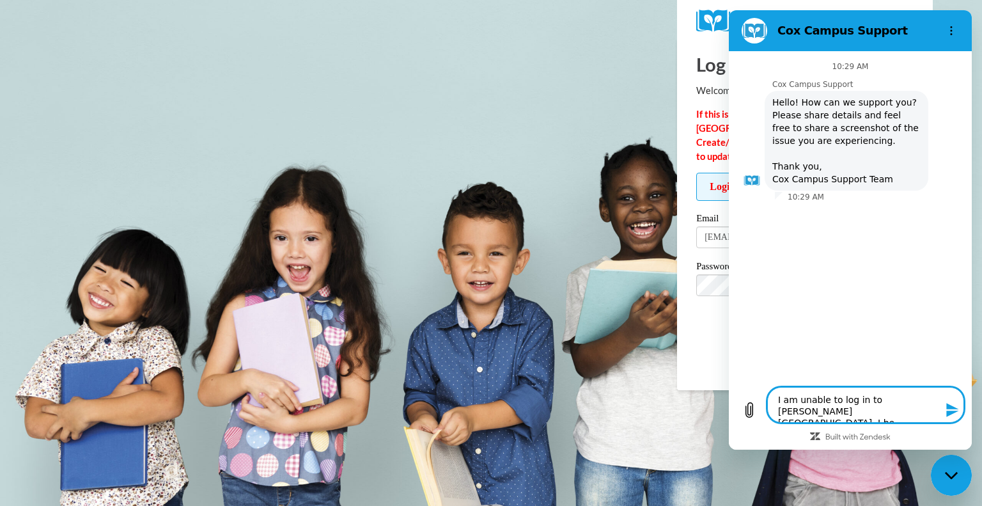
type textarea "x"
type textarea "I am unable to log in to [PERSON_NAME][GEOGRAPHIC_DATA]. I beli"
type textarea "x"
type textarea "I am unable to log in to [PERSON_NAME][GEOGRAPHIC_DATA]. I belie"
type textarea "x"
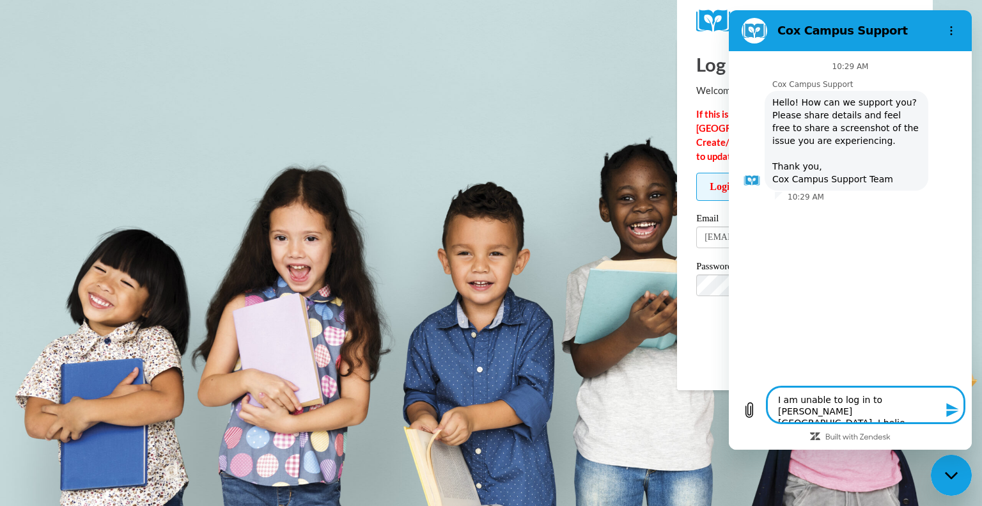
type textarea "I am unable to log in to [PERSON_NAME][GEOGRAPHIC_DATA]. I believ"
type textarea "x"
type textarea "I am unable to log in to [PERSON_NAME][GEOGRAPHIC_DATA]. I believe"
type textarea "x"
type textarea "I am unable to log in to [PERSON_NAME][GEOGRAPHIC_DATA]. I believe"
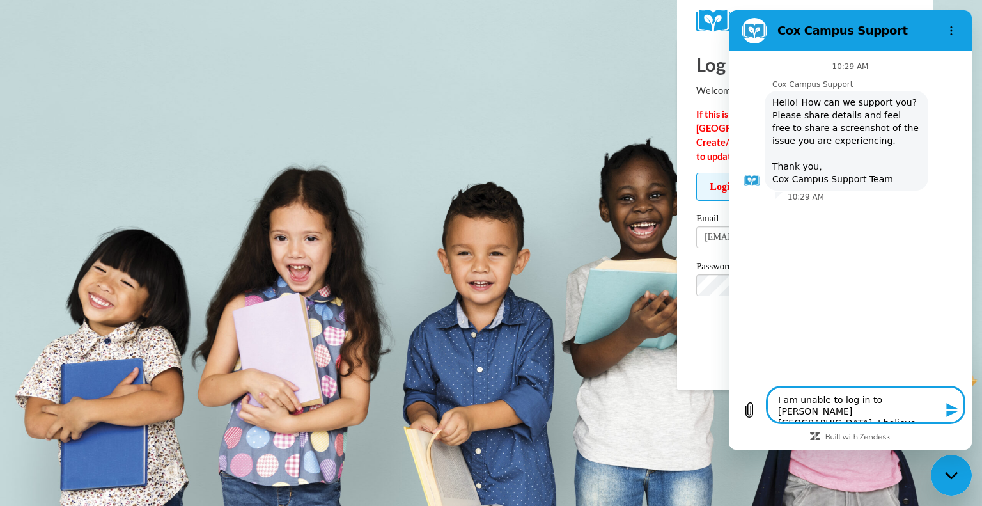
type textarea "x"
type textarea "I am unable to log in to [PERSON_NAME][GEOGRAPHIC_DATA]. I believe I"
type textarea "x"
type textarea "I am unable to log in to [PERSON_NAME][GEOGRAPHIC_DATA]. I believe I"
type textarea "x"
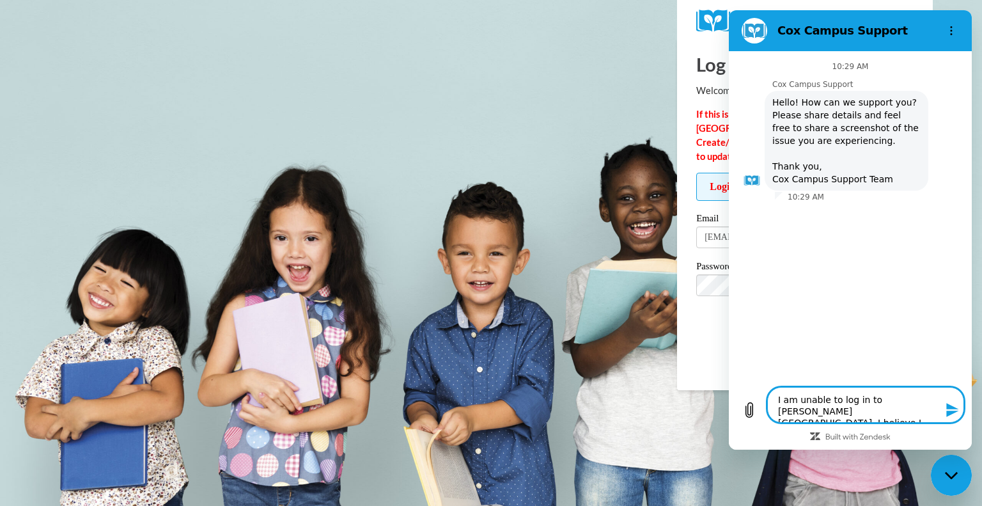
type textarea "I am unable to log in to [PERSON_NAME][GEOGRAPHIC_DATA]. I believe I m"
type textarea "x"
type textarea "I am unable to log in to [PERSON_NAME][GEOGRAPHIC_DATA]. I believe I ma"
type textarea "x"
type textarea "I am unable to log in to [PERSON_NAME][GEOGRAPHIC_DATA]. I believe I may"
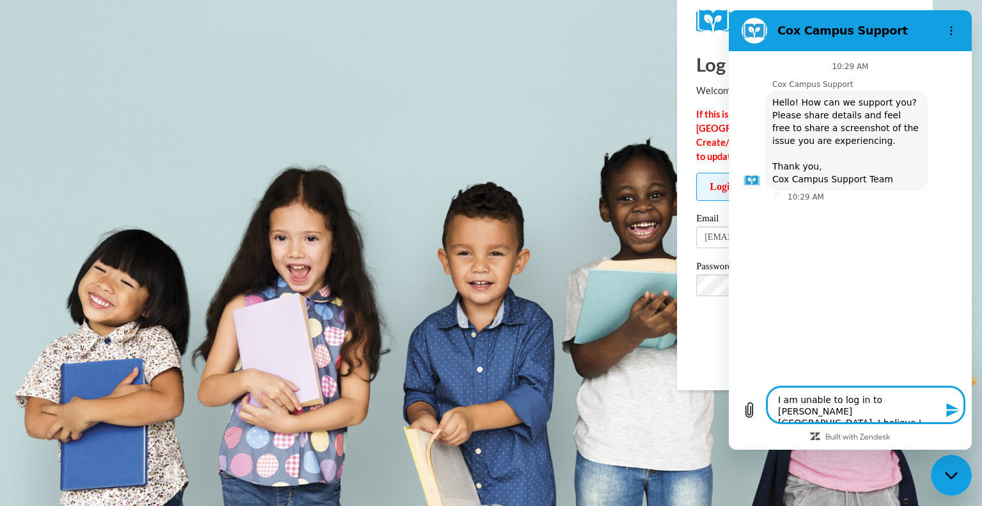
type textarea "x"
type textarea "I am unable to log in to [PERSON_NAME][GEOGRAPHIC_DATA]. I believe I may"
type textarea "x"
type textarea "I am unable to log in to [PERSON_NAME][GEOGRAPHIC_DATA]. I believe I may h"
type textarea "x"
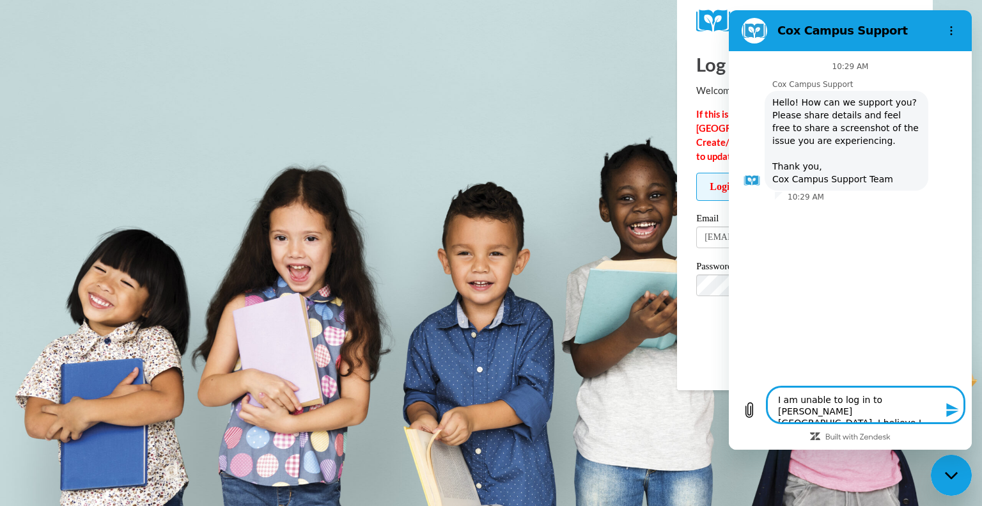
type textarea "I am unable to log in to [PERSON_NAME][GEOGRAPHIC_DATA]. I believe I may ha"
type textarea "x"
type textarea "I am unable to log in to [PERSON_NAME][GEOGRAPHIC_DATA]. I believe I may hav"
type textarea "x"
type textarea "I am unable to log in to [PERSON_NAME][GEOGRAPHIC_DATA]. I believe I may have"
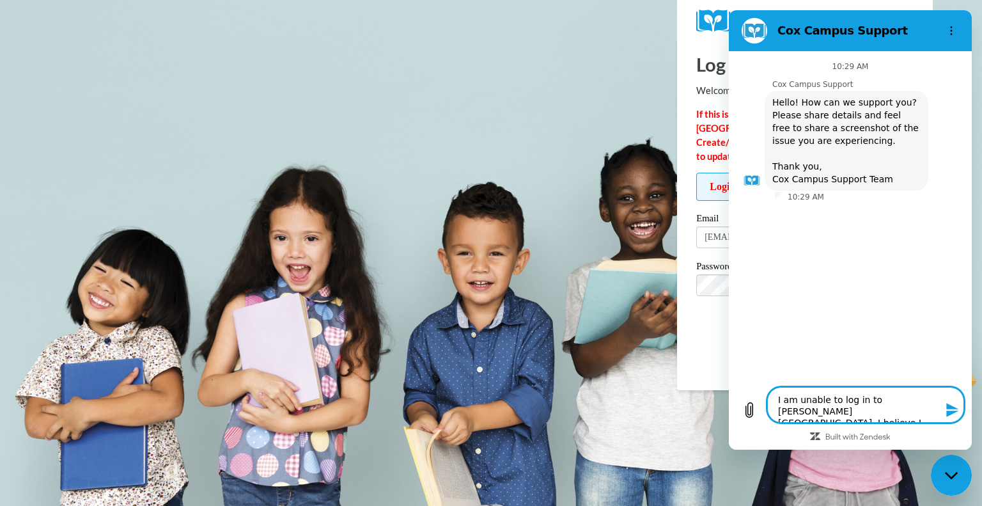
type textarea "x"
type textarea "I am unable to log in to [PERSON_NAME][GEOGRAPHIC_DATA]. I believe I may have"
type textarea "x"
type textarea "I am unable to log in to [PERSON_NAME][GEOGRAPHIC_DATA]. I believe I may have l"
type textarea "x"
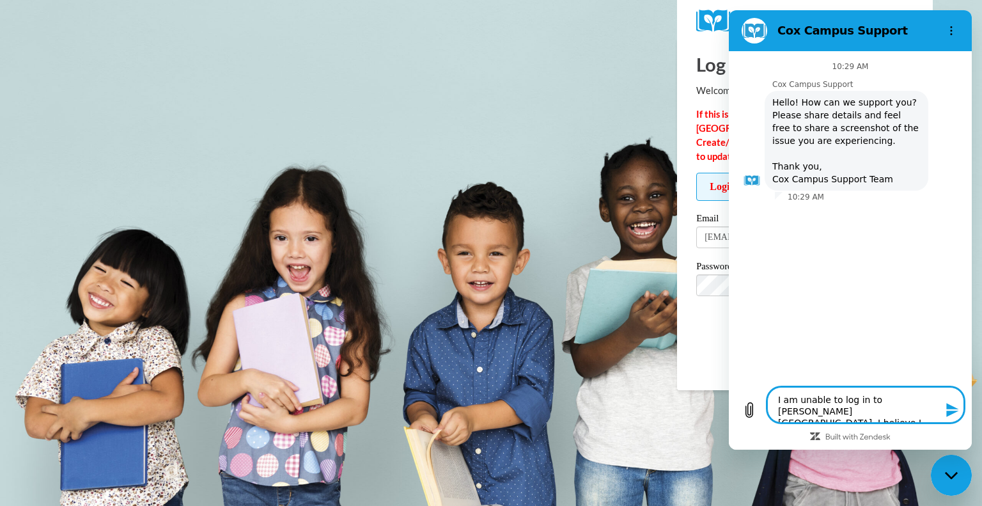
type textarea "I am unable to log in to [PERSON_NAME][GEOGRAPHIC_DATA]. I believe I may have lo"
type textarea "x"
type textarea "I am unable to log in to [PERSON_NAME][GEOGRAPHIC_DATA]. I believe I may have l…"
type textarea "x"
type textarea "I am unable to log in to [PERSON_NAME][GEOGRAPHIC_DATA]. I believe I may have l…"
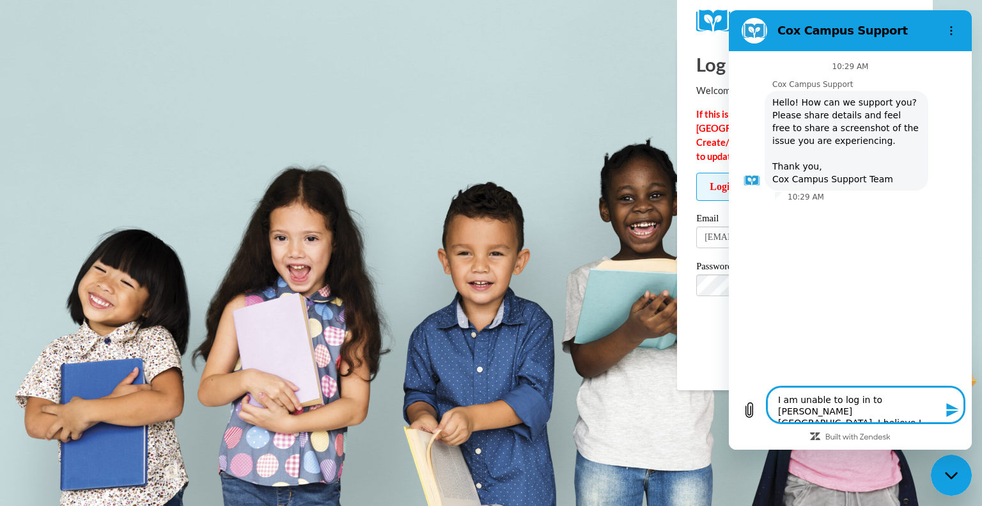
type textarea "x"
type textarea "I am unable to log in to [PERSON_NAME][GEOGRAPHIC_DATA]. I believe I may have […"
type textarea "x"
type textarea "I am unable to log in to [PERSON_NAME][GEOGRAPHIC_DATA]. I believe I may have l…"
type textarea "x"
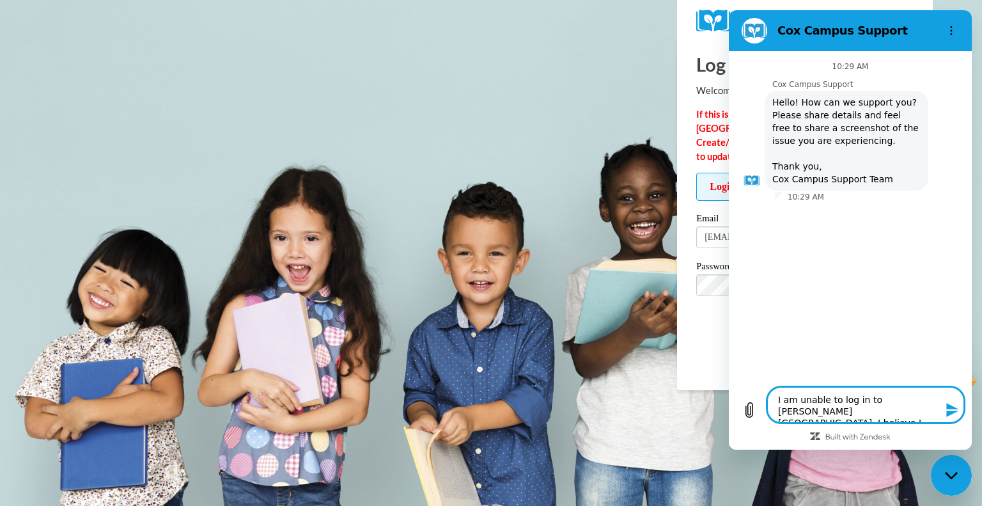
type textarea "I am unable to log in to [PERSON_NAME][GEOGRAPHIC_DATA]. I believe I may have l…"
type textarea "x"
type textarea "I am unable to log in to [PERSON_NAME][GEOGRAPHIC_DATA]. I believe I may have l…"
type textarea "x"
type textarea "I am unable to log in to [PERSON_NAME][GEOGRAPHIC_DATA]. I believe I may have l…"
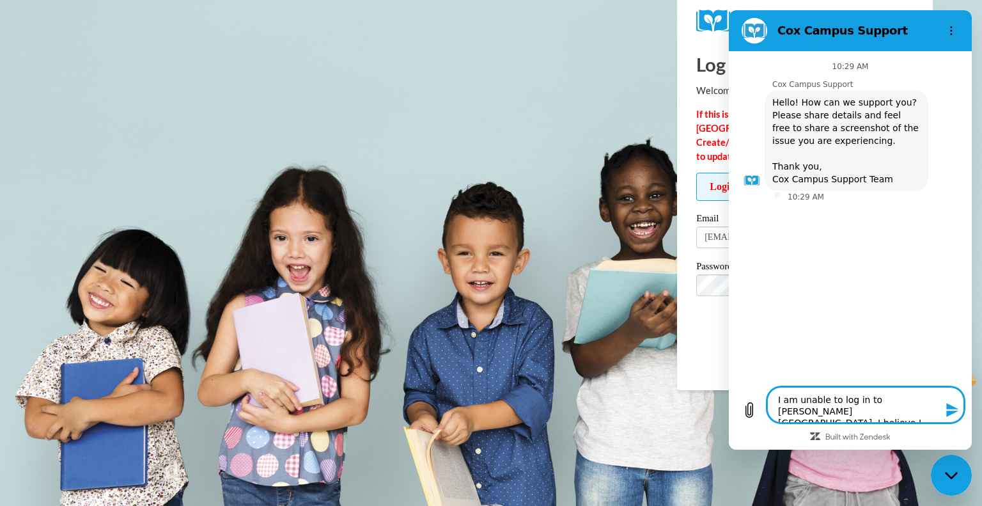
type textarea "x"
type textarea "I am unable to log in to [PERSON_NAME][GEOGRAPHIC_DATA]. I believe I may have l…"
type textarea "x"
type textarea "I am unable to log in to [PERSON_NAME][GEOGRAPHIC_DATA]. I believe I may have l…"
type textarea "x"
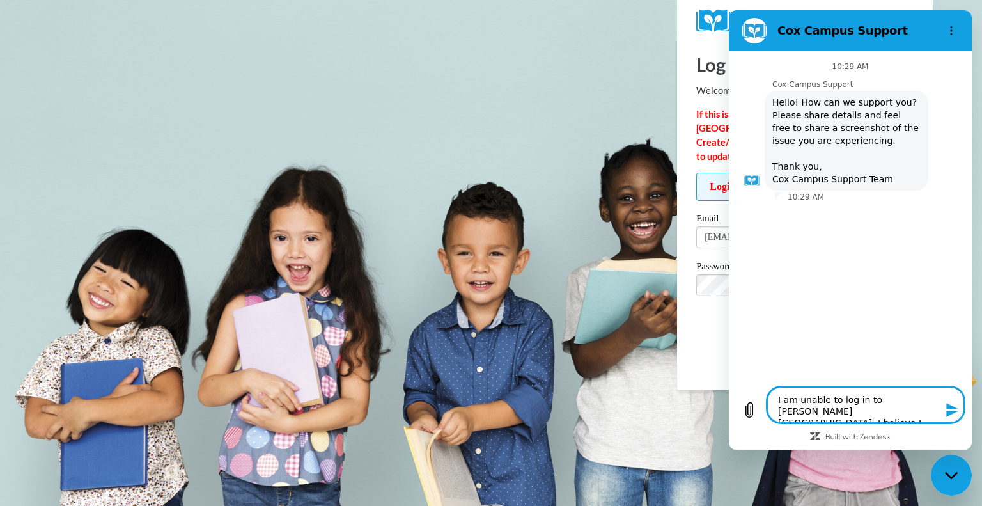
type textarea "I am unable to log in to [PERSON_NAME][GEOGRAPHIC_DATA]. I believe I may have l…"
type textarea "x"
type textarea "I am unable to log in to [PERSON_NAME][GEOGRAPHIC_DATA]. I believe I may have l…"
type textarea "x"
type textarea "I am unable to log in to [PERSON_NAME][GEOGRAPHIC_DATA]. I believe I may have l…"
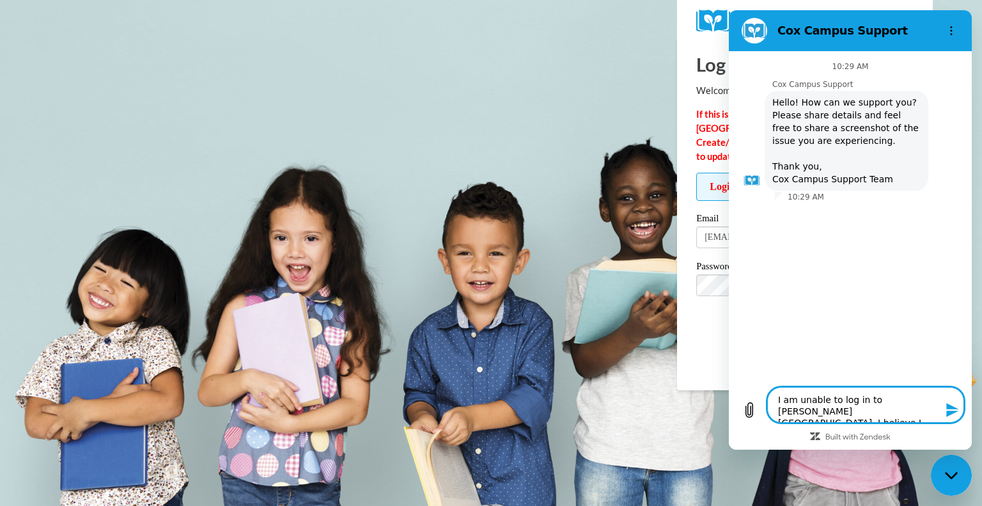
type textarea "x"
type textarea "I am unable to log in to [PERSON_NAME][GEOGRAPHIC_DATA]. I believe I may have l…"
type textarea "x"
type textarea "I am unable to log in to [PERSON_NAME][GEOGRAPHIC_DATA]. I believe I may have l…"
type textarea "x"
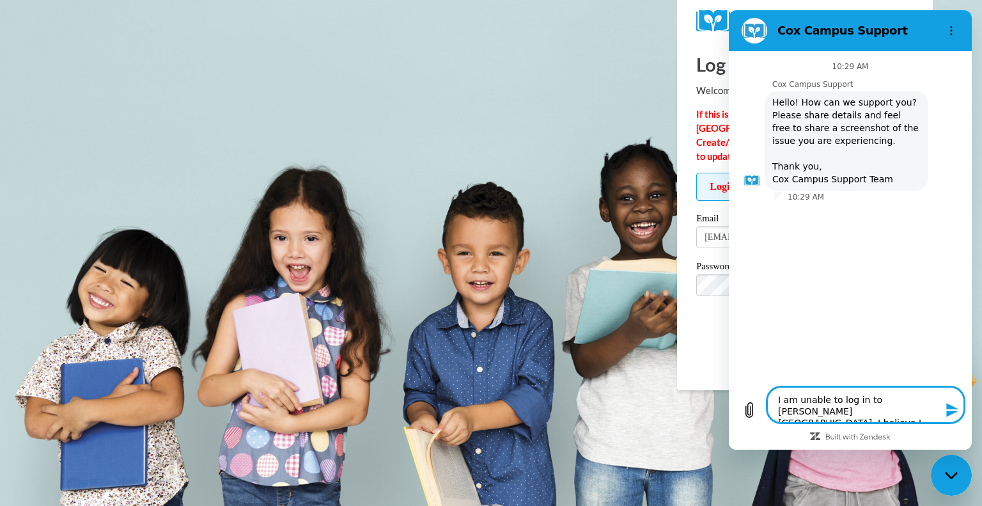
type textarea "I am unable to log in to [PERSON_NAME][GEOGRAPHIC_DATA]. I believe I may have l…"
type textarea "x"
type textarea "I am unable to log in to [PERSON_NAME][GEOGRAPHIC_DATA]. I believe I may have l…"
type textarea "x"
type textarea "I am unable to log in to [PERSON_NAME][GEOGRAPHIC_DATA]. I believe I may have l…"
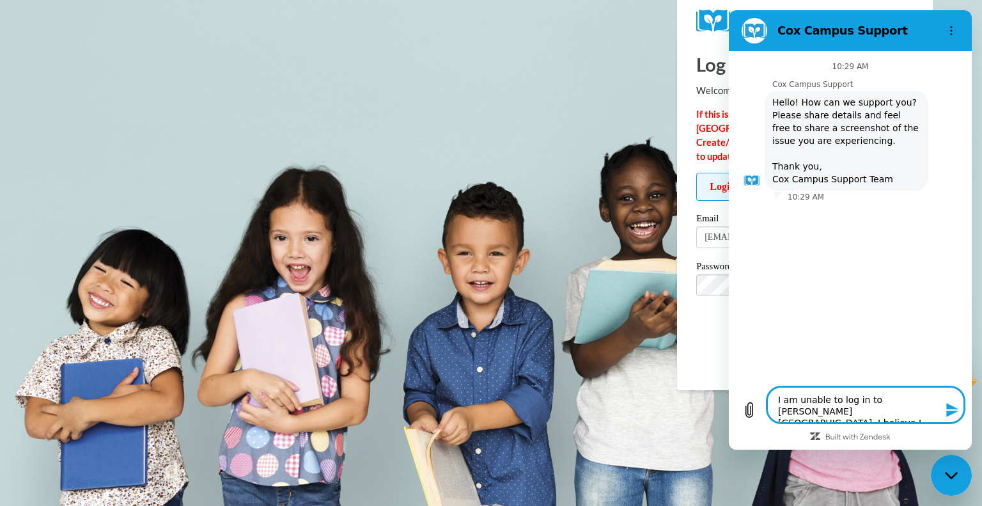
type textarea "x"
type textarea "I am unable to log in to [PERSON_NAME][GEOGRAPHIC_DATA]. I believe I may have l…"
type textarea "x"
type textarea "I am unable to log in to [PERSON_NAME][GEOGRAPHIC_DATA]. I believe I may have l…"
type textarea "x"
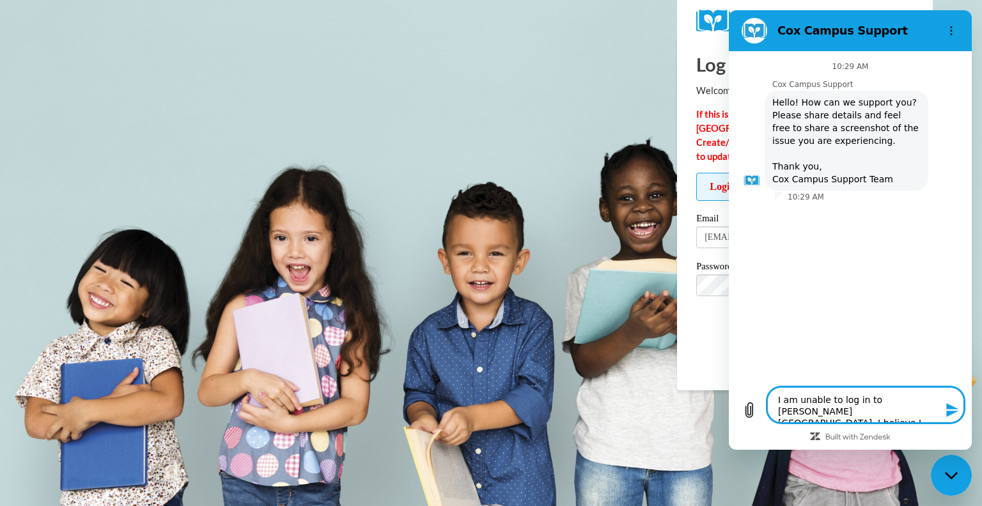
type textarea "I am unable to log in to [PERSON_NAME][GEOGRAPHIC_DATA]. I believe I may have l…"
type textarea "x"
type textarea "I am unable to log in to [PERSON_NAME][GEOGRAPHIC_DATA]. I believe I may have l…"
type textarea "x"
type textarea "I am unable to log in to [PERSON_NAME][GEOGRAPHIC_DATA]. I believe I may have l…"
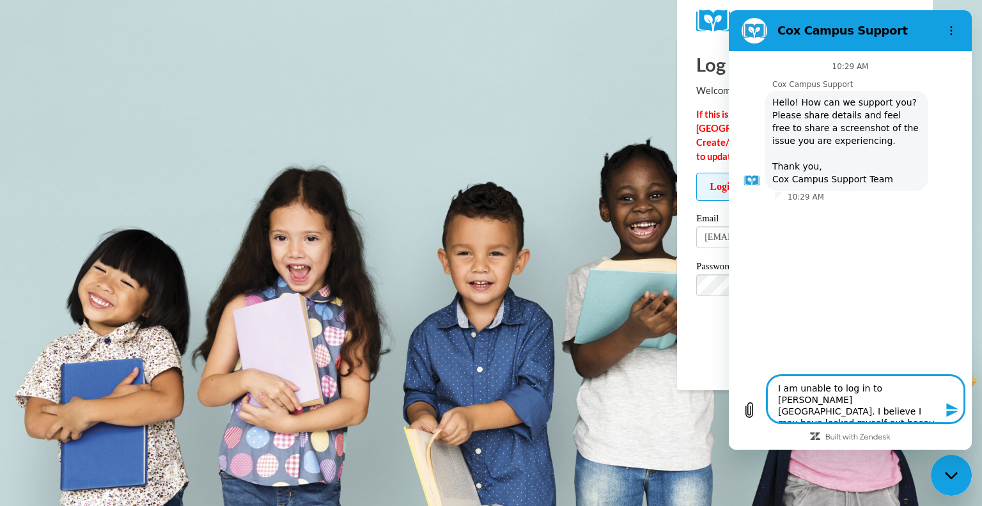
type textarea "x"
type textarea "I am unable to log in to [PERSON_NAME][GEOGRAPHIC_DATA]. I believe I may have l…"
type textarea "x"
type textarea "I am unable to log in to [PERSON_NAME][GEOGRAPHIC_DATA]. I believe I may have l…"
type textarea "x"
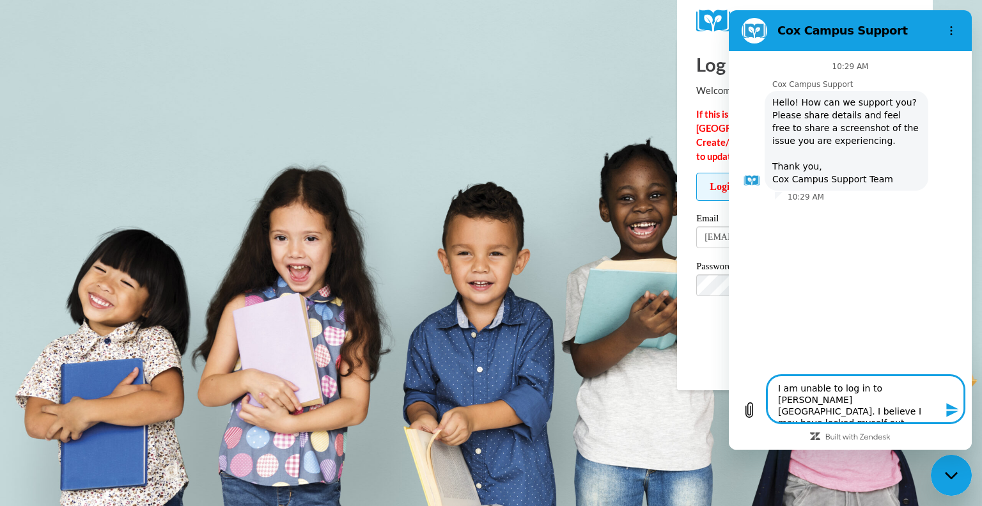
type textarea "I am unable to log in to [PERSON_NAME][GEOGRAPHIC_DATA]. I believe I may have l…"
type textarea "x"
type textarea "I am unable to log in to [PERSON_NAME][GEOGRAPHIC_DATA]. I believe I may have l…"
type textarea "x"
type textarea "I am unable to log in to [PERSON_NAME][GEOGRAPHIC_DATA]. I believe I may have l…"
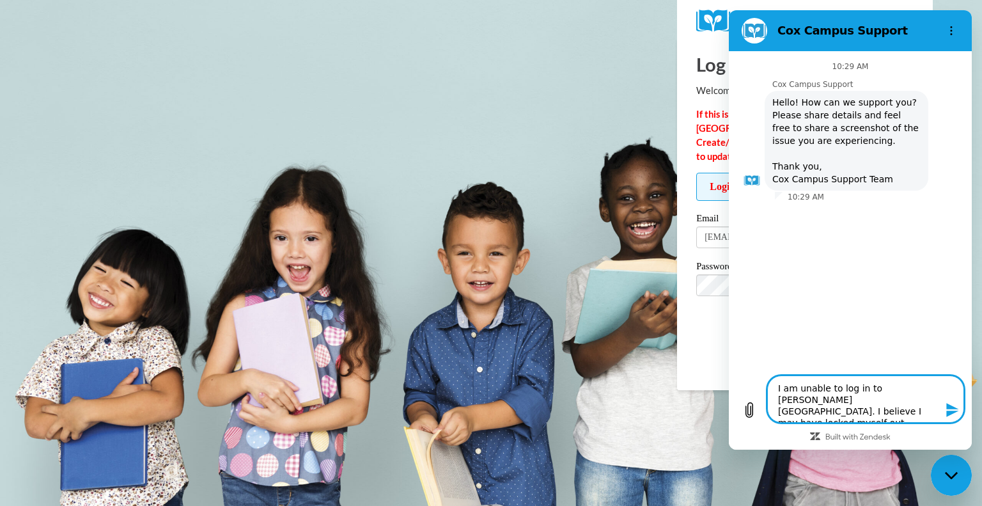
type textarea "x"
type textarea "I am unable to log in to [PERSON_NAME][GEOGRAPHIC_DATA]. I believe I may have l…"
type textarea "x"
type textarea "I am unable to log in to [PERSON_NAME][GEOGRAPHIC_DATA]. I believe I may have l…"
type textarea "x"
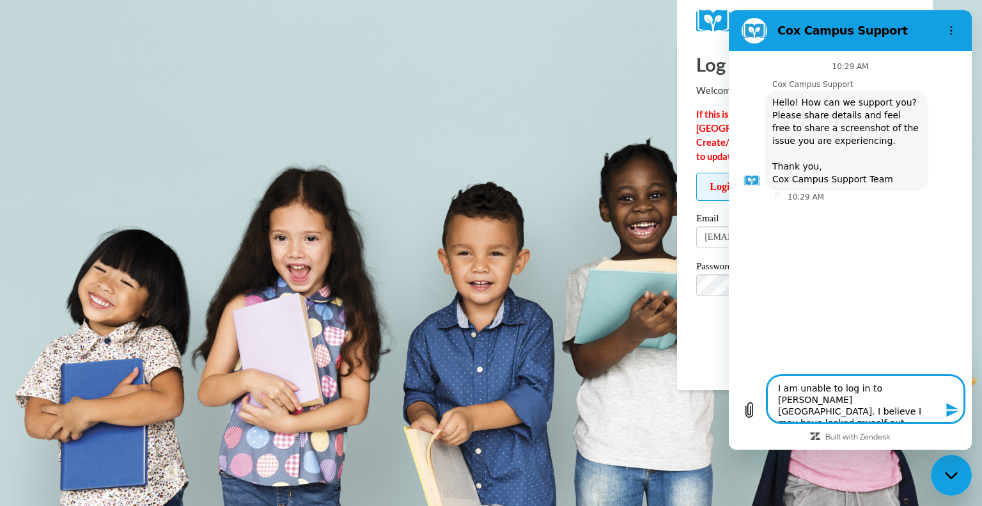
type textarea "I am unable to log in to [PERSON_NAME][GEOGRAPHIC_DATA]. I believe I may have l…"
type textarea "x"
type textarea "I am unable to log in to [PERSON_NAME][GEOGRAPHIC_DATA]. I believe I may have l…"
type textarea "x"
type textarea "I am unable to log in to [PERSON_NAME][GEOGRAPHIC_DATA]. I believe I may have l…"
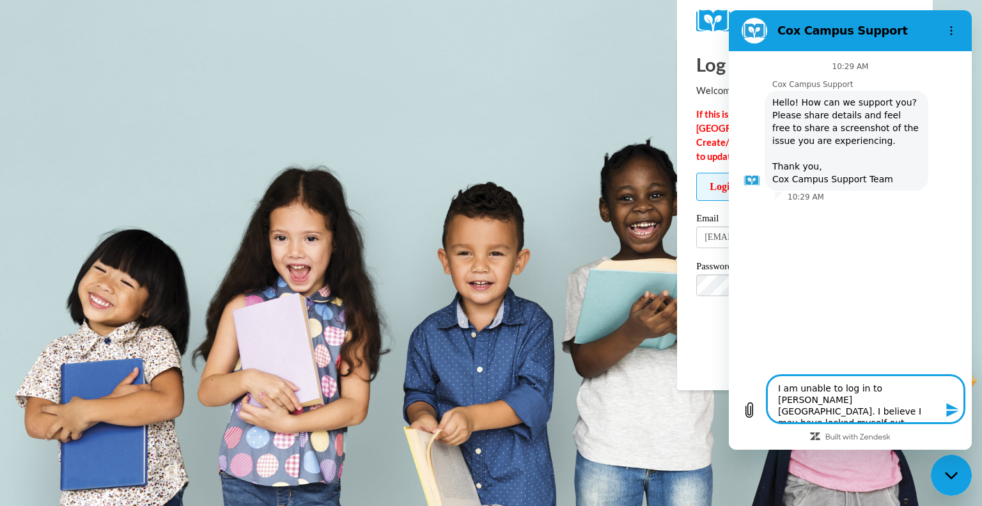
type textarea "x"
type textarea "I am unable to log in to [PERSON_NAME][GEOGRAPHIC_DATA]. I believe I may have l…"
type textarea "x"
type textarea "I am unable to log in to [PERSON_NAME][GEOGRAPHIC_DATA]. I believe I may have l…"
type textarea "x"
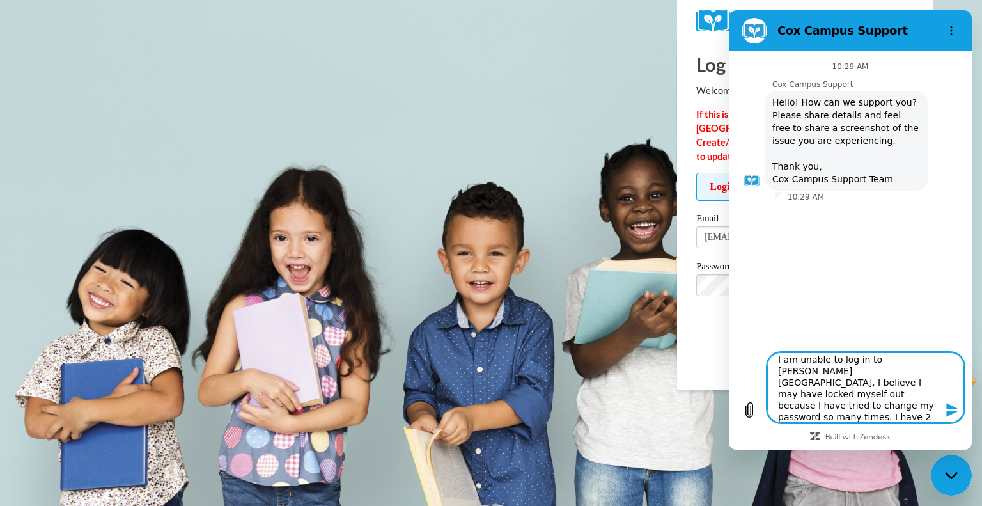
scroll to position [18, 0]
click at [949, 409] on icon "Send message" at bounding box center [952, 410] width 12 height 14
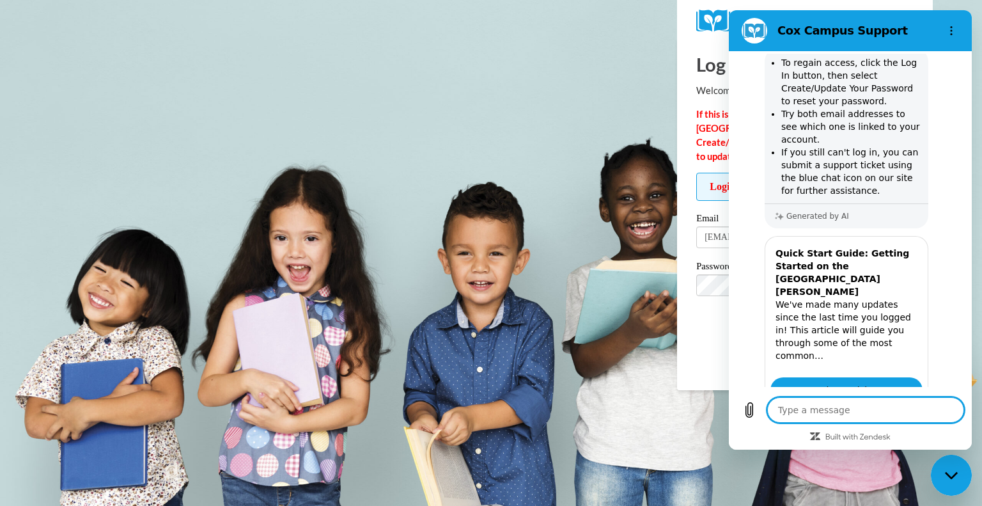
scroll to position [327, 0]
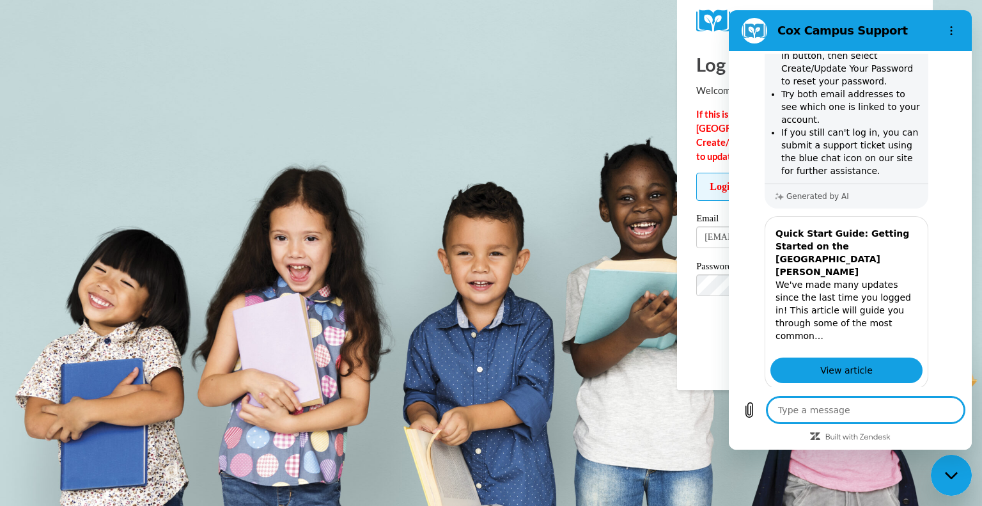
click at [930, 437] on button "No" at bounding box center [941, 449] width 35 height 24
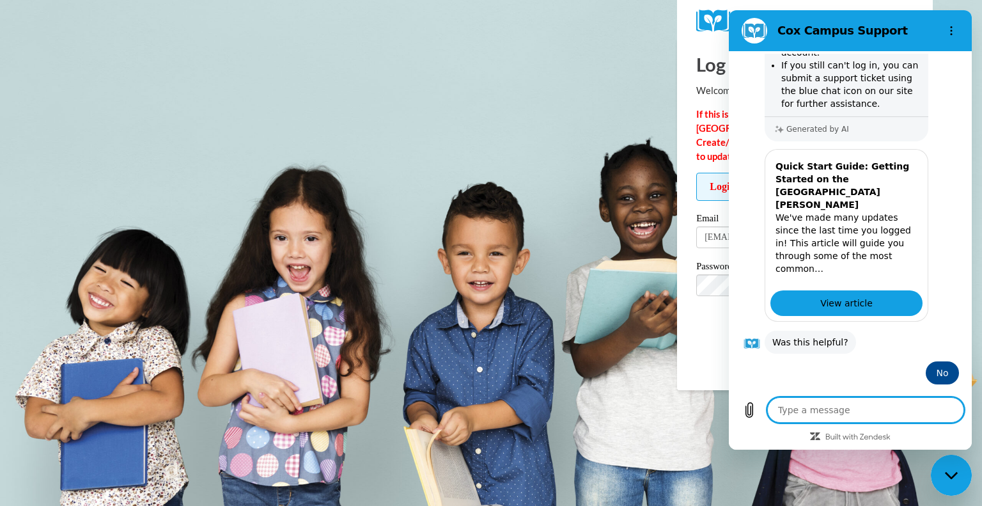
scroll to position [425, 0]
